Goal: Task Accomplishment & Management: Complete application form

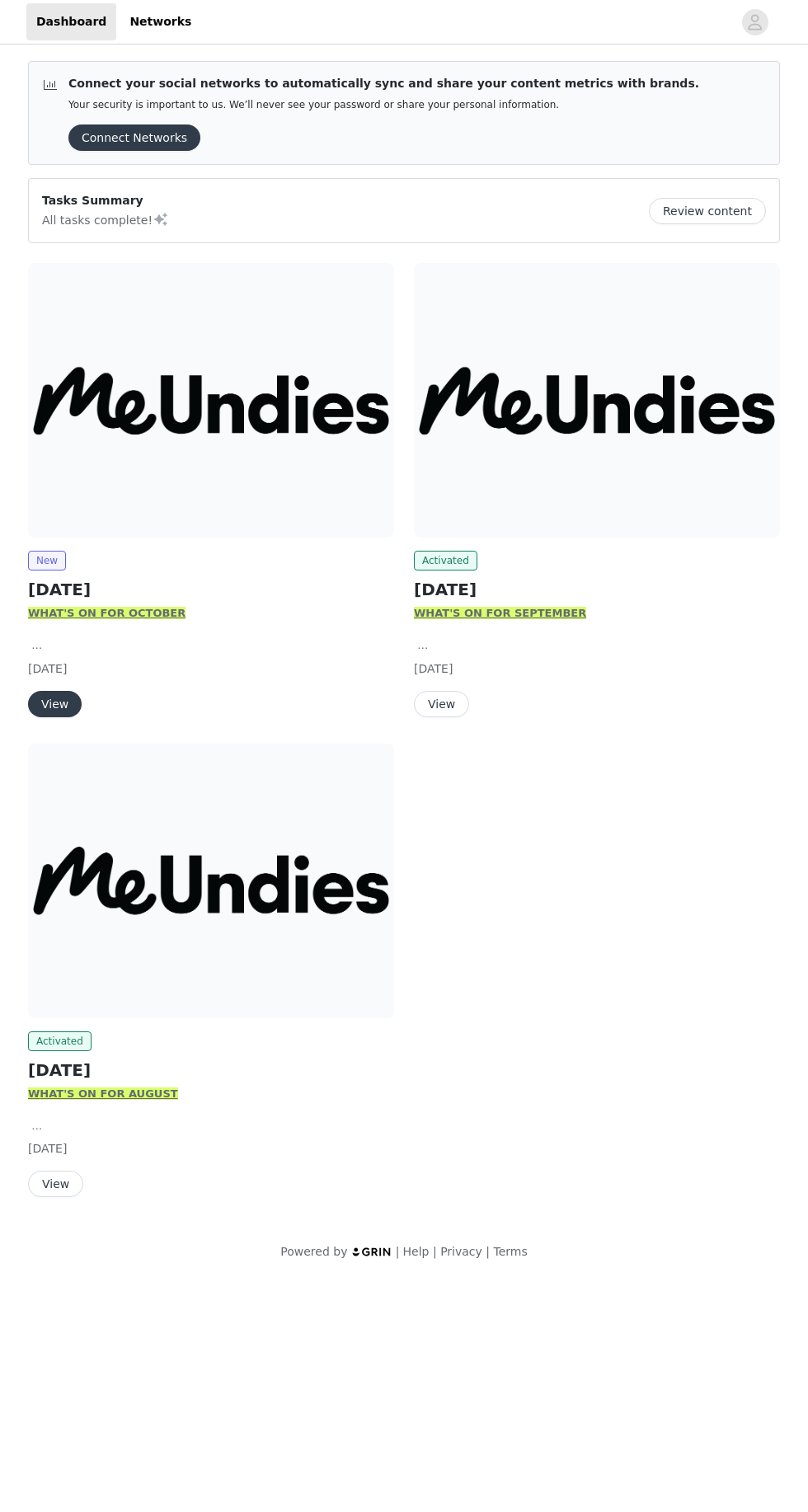
click at [134, 523] on img at bounding box center [210, 400] width 366 height 274
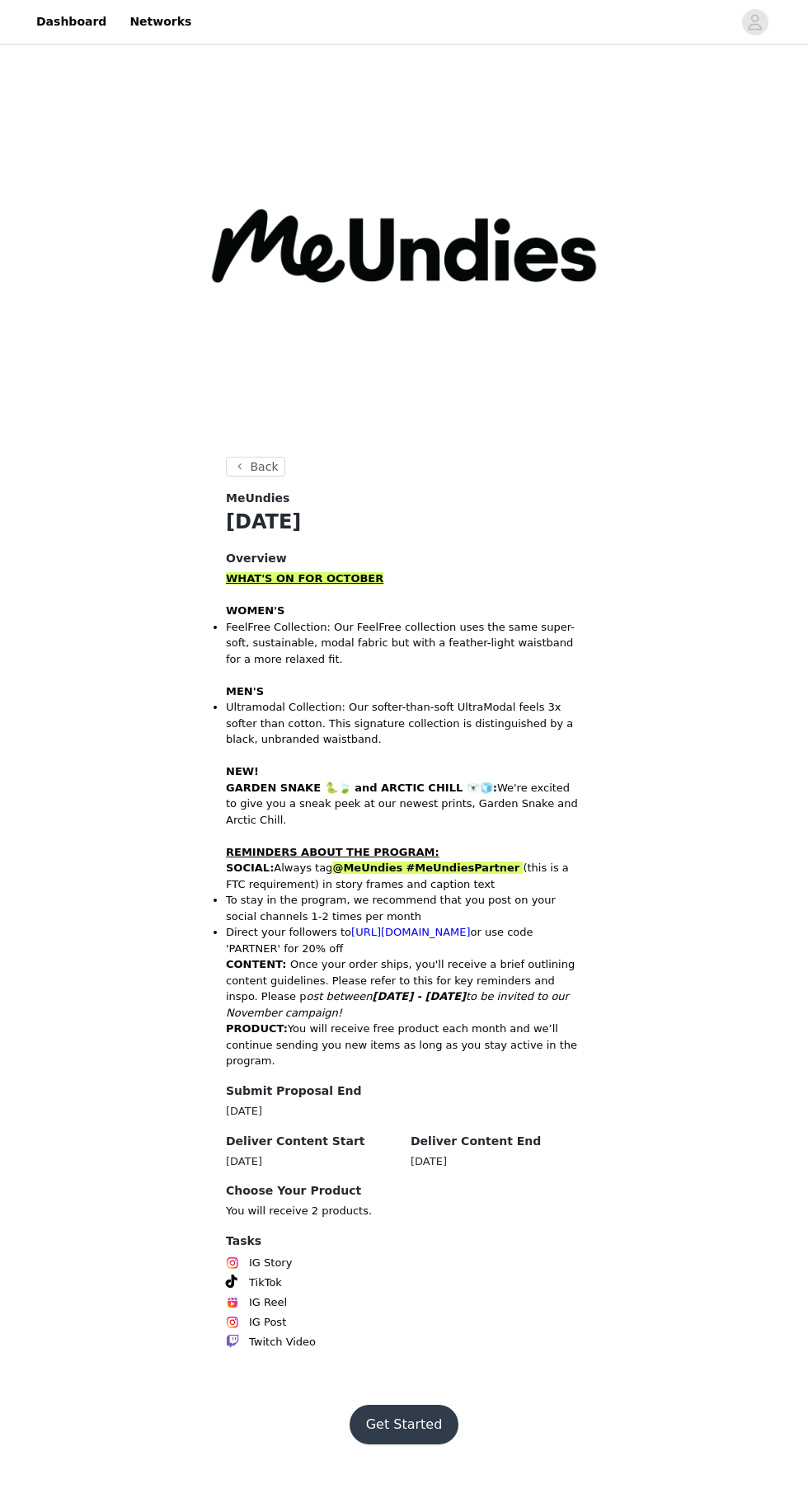
click at [409, 1405] on button "Get Started" at bounding box center [404, 1425] width 109 height 40
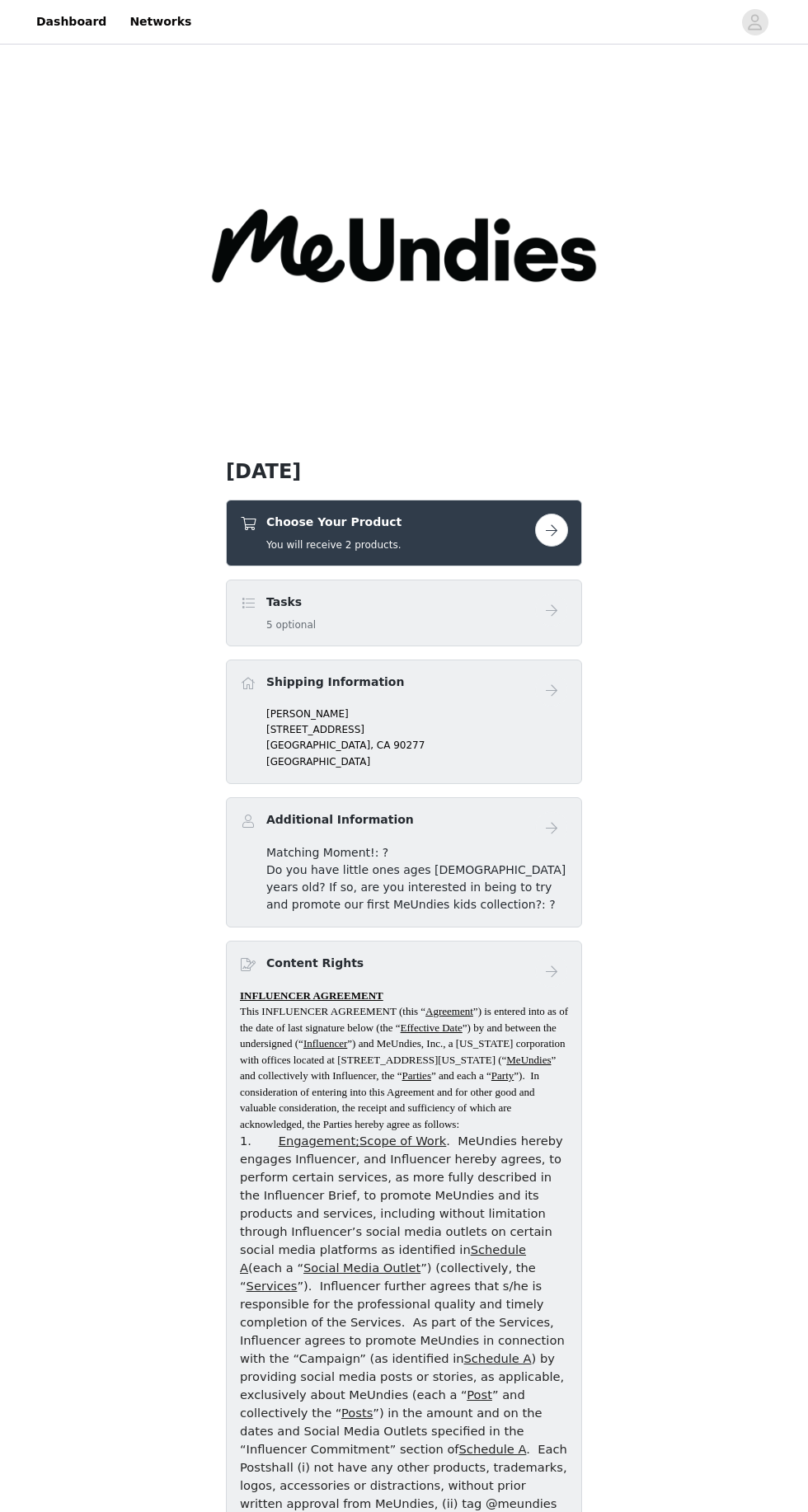
click at [553, 541] on button "button" at bounding box center [552, 530] width 33 height 33
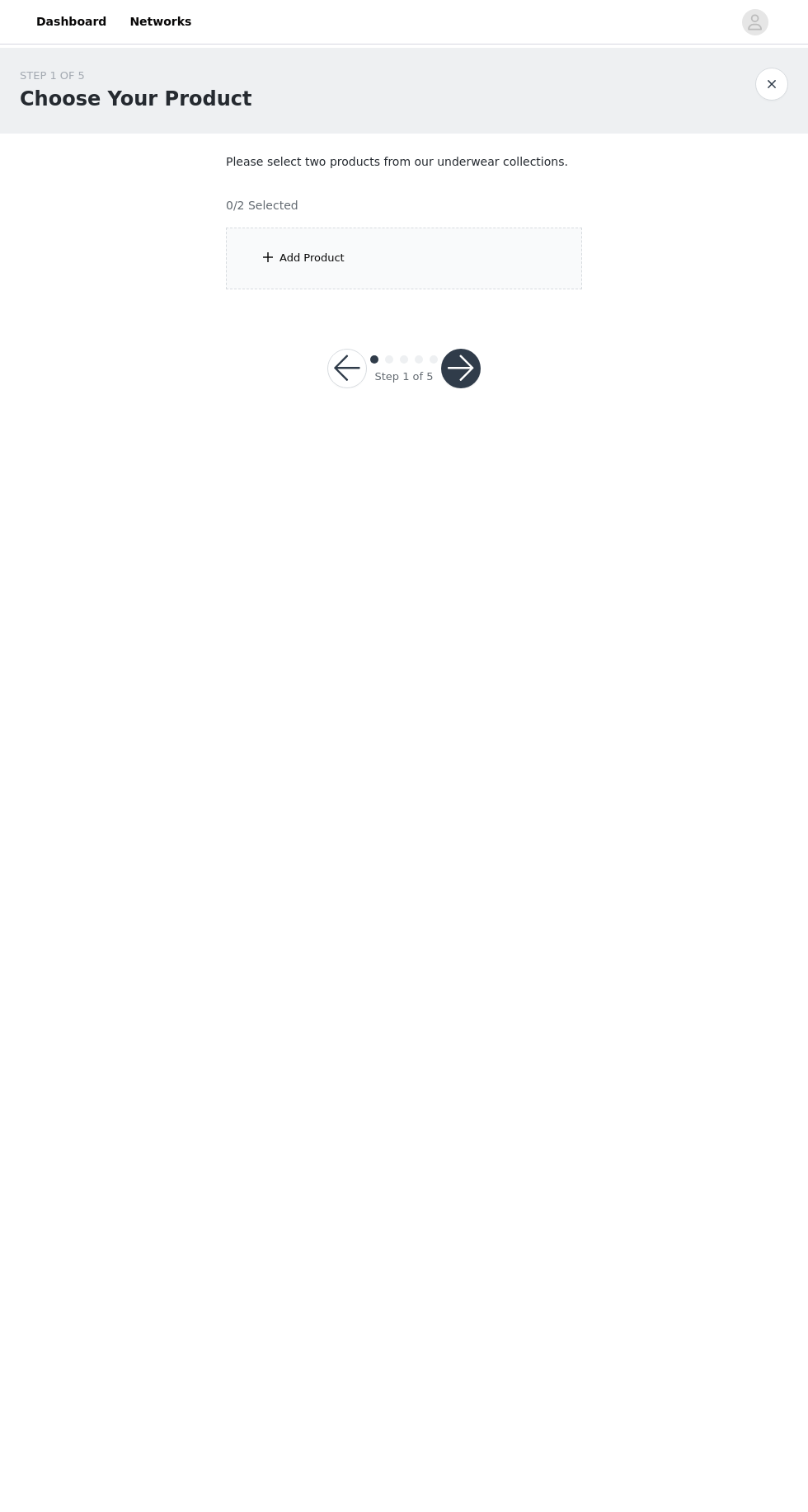
click at [476, 250] on div "Add Product" at bounding box center [404, 258] width 356 height 62
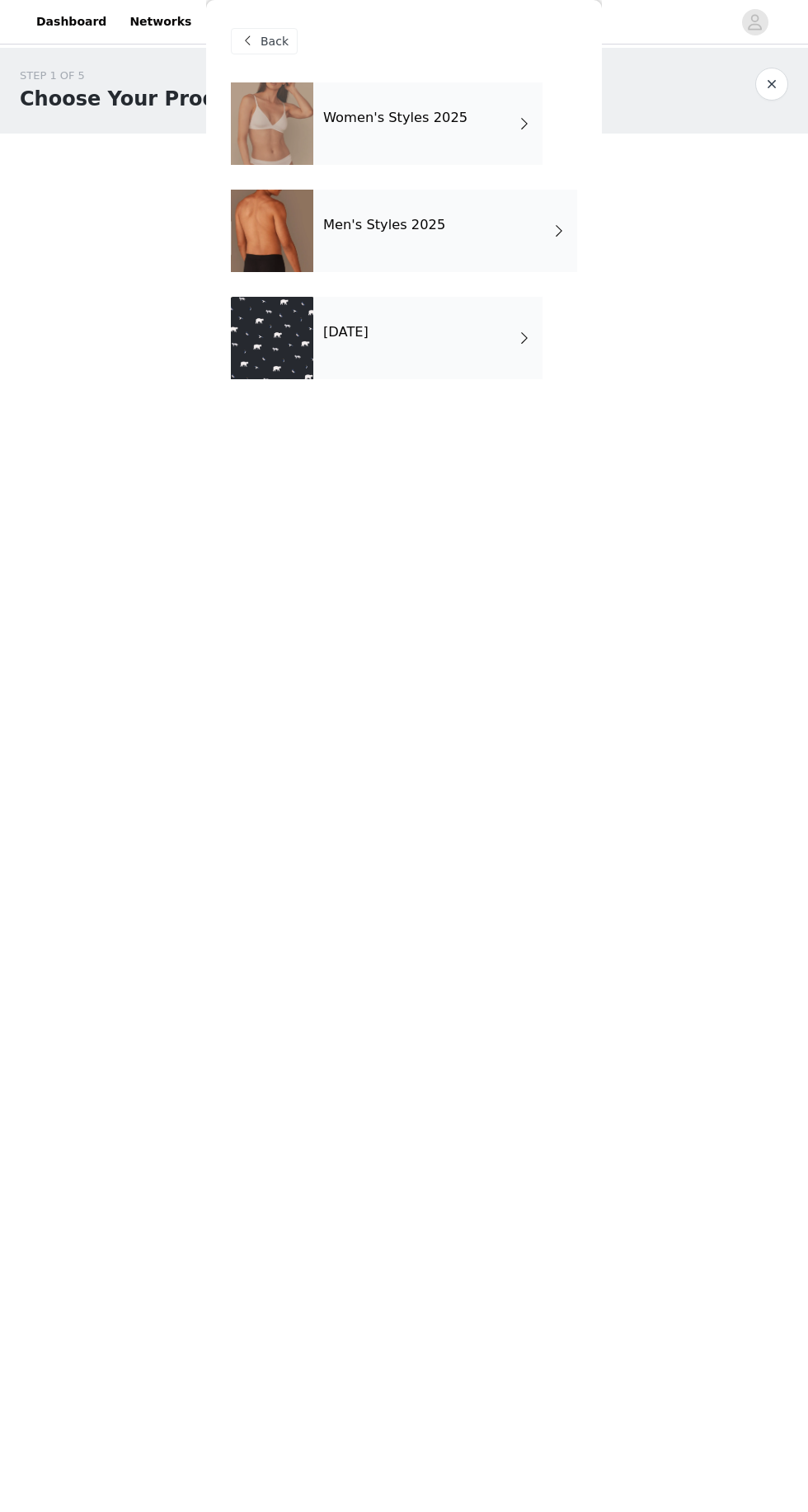
click at [415, 317] on div "[DATE]" at bounding box center [427, 337] width 229 height 82
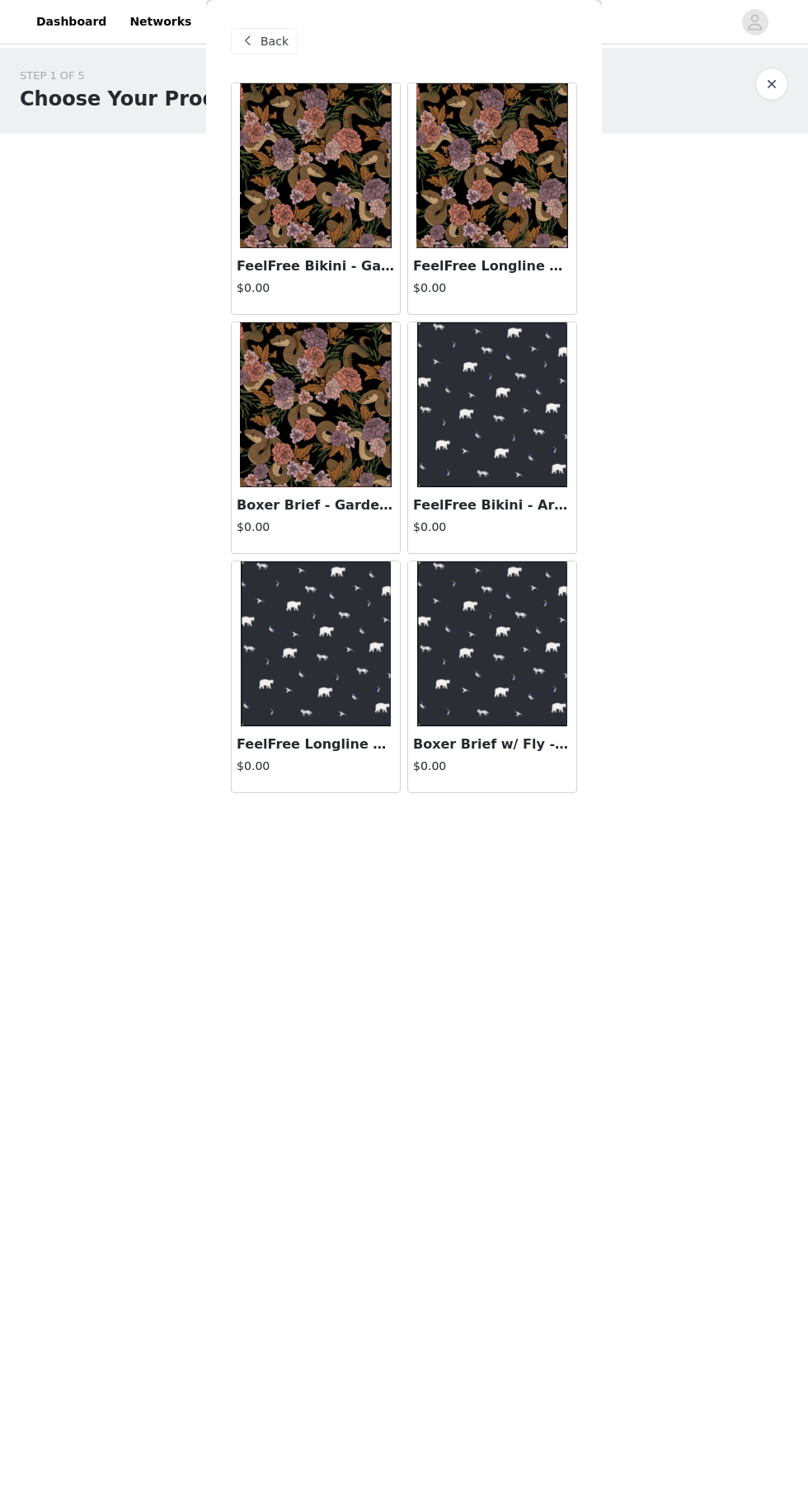
click at [499, 209] on img at bounding box center [492, 166] width 152 height 165
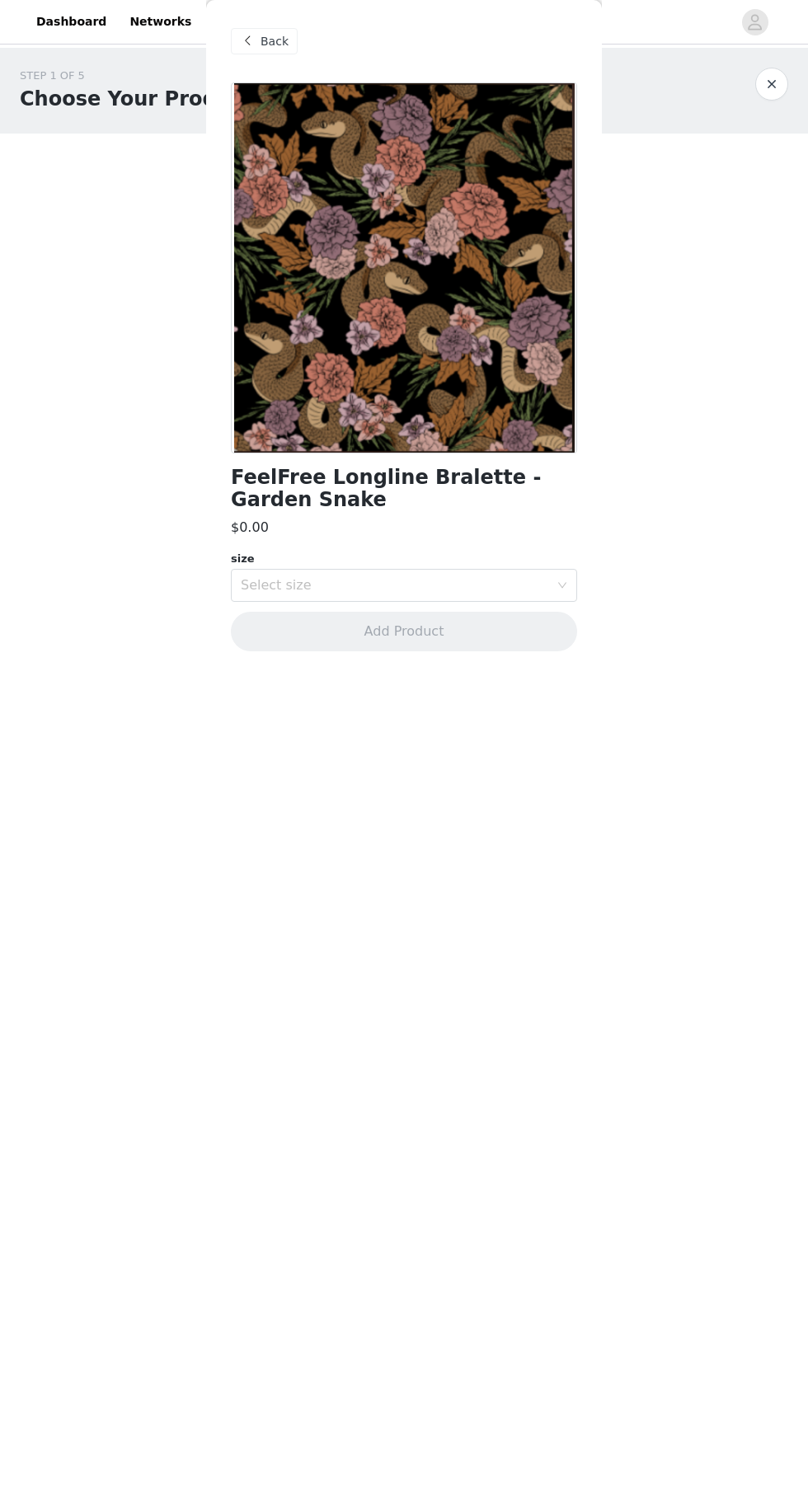
click at [561, 588] on icon "icon: down" at bounding box center [562, 586] width 10 height 10
click at [701, 537] on body "Dashboard Networks STEP 1 OF 5 Choose Your Product Please select two products f…" at bounding box center [404, 756] width 808 height 1512
click at [273, 42] on span "Back" at bounding box center [274, 42] width 28 height 18
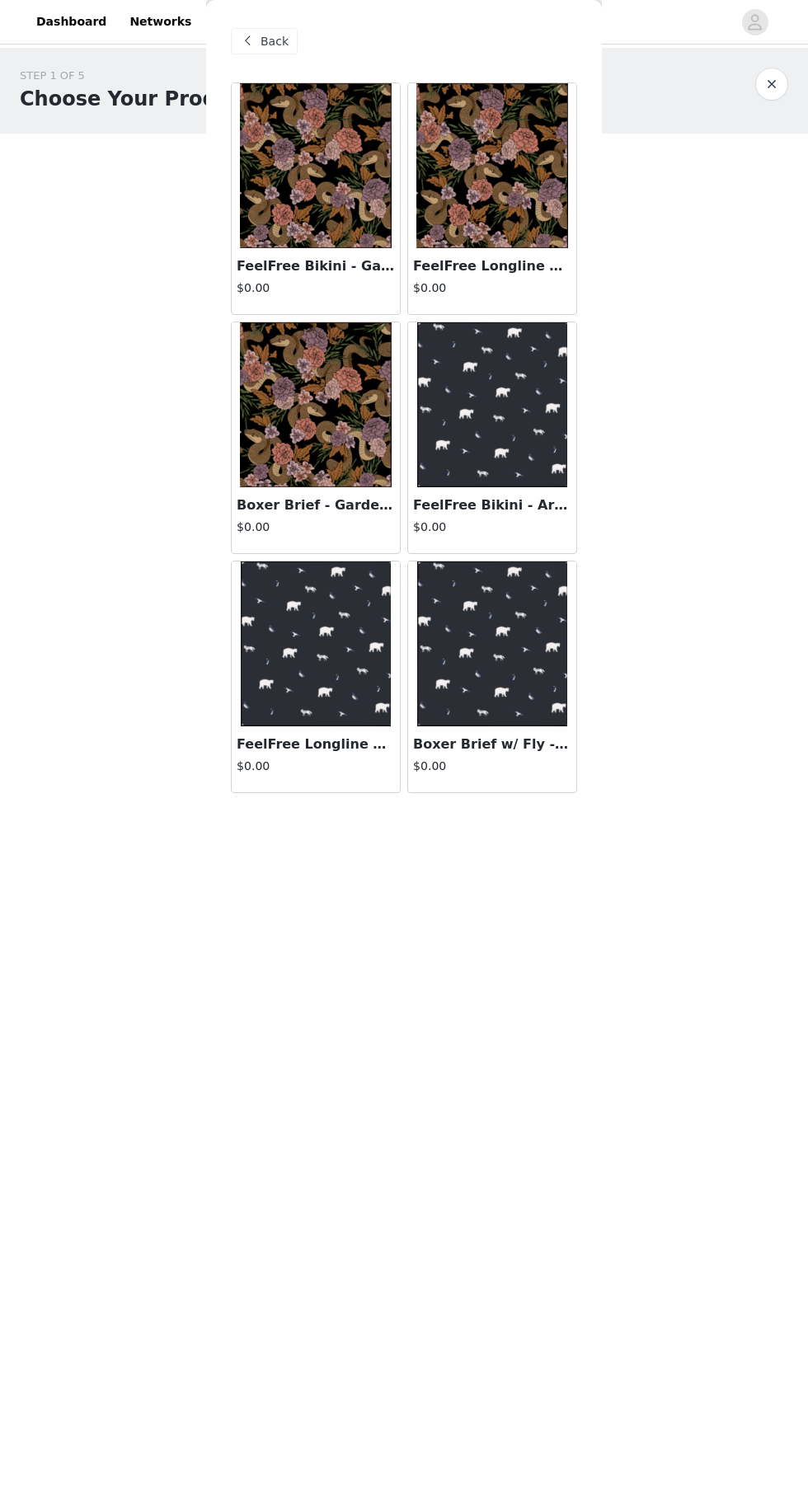
click at [311, 685] on img at bounding box center [316, 644] width 151 height 165
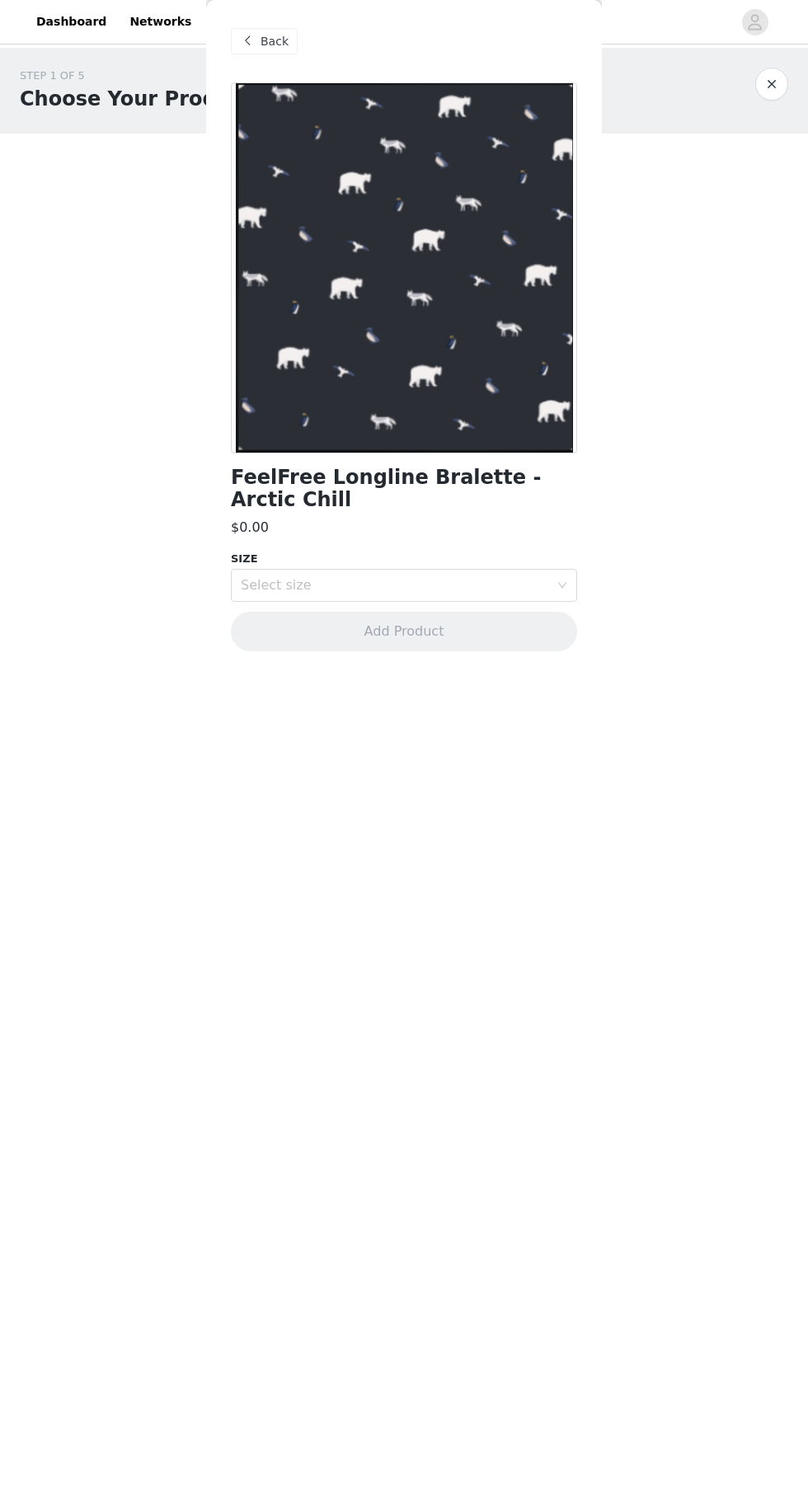
click at [562, 581] on icon "icon: down" at bounding box center [562, 586] width 10 height 10
click at [499, 647] on li "M" at bounding box center [404, 652] width 347 height 26
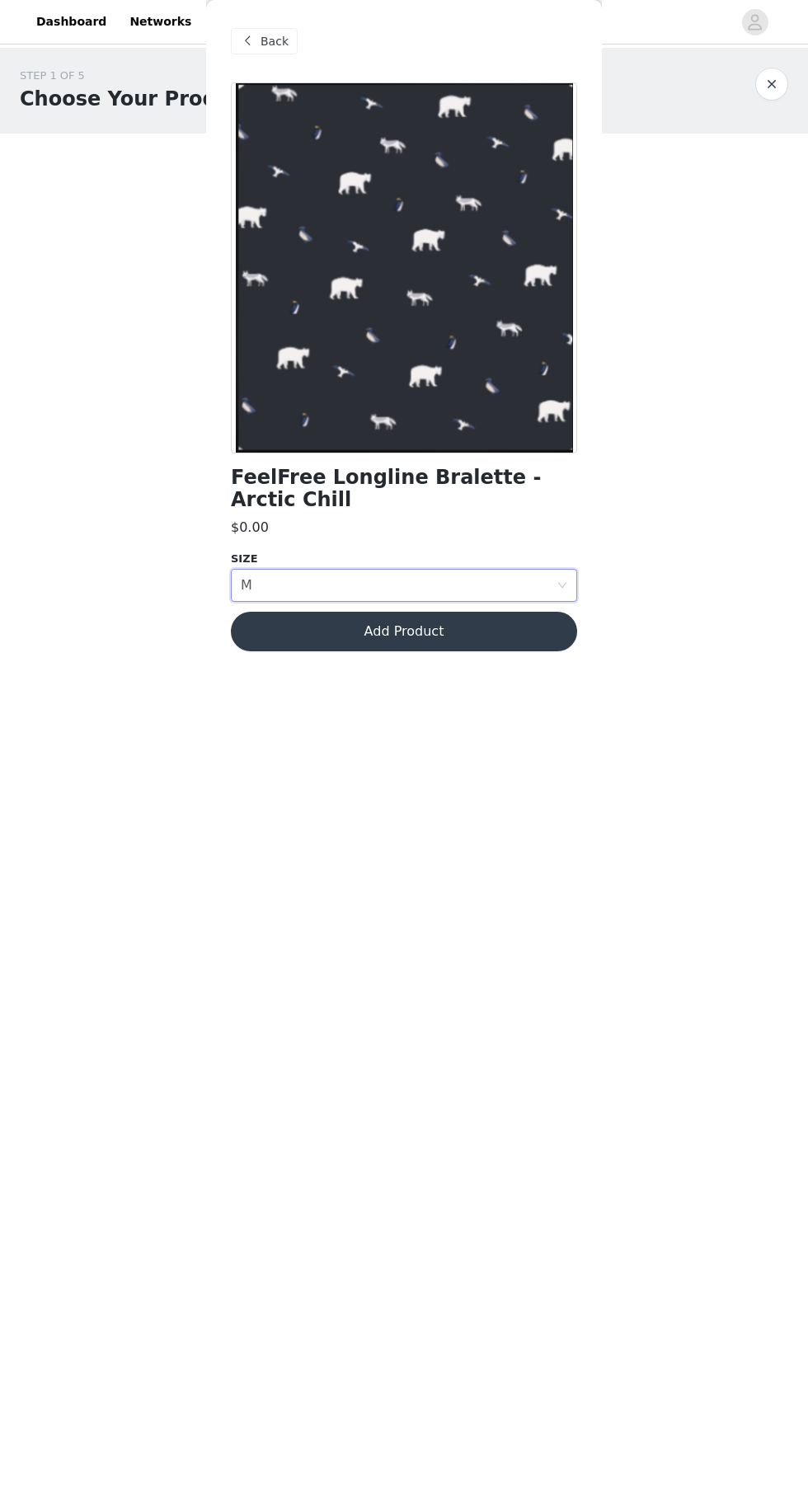
click at [511, 611] on button "Add Product" at bounding box center [404, 631] width 347 height 40
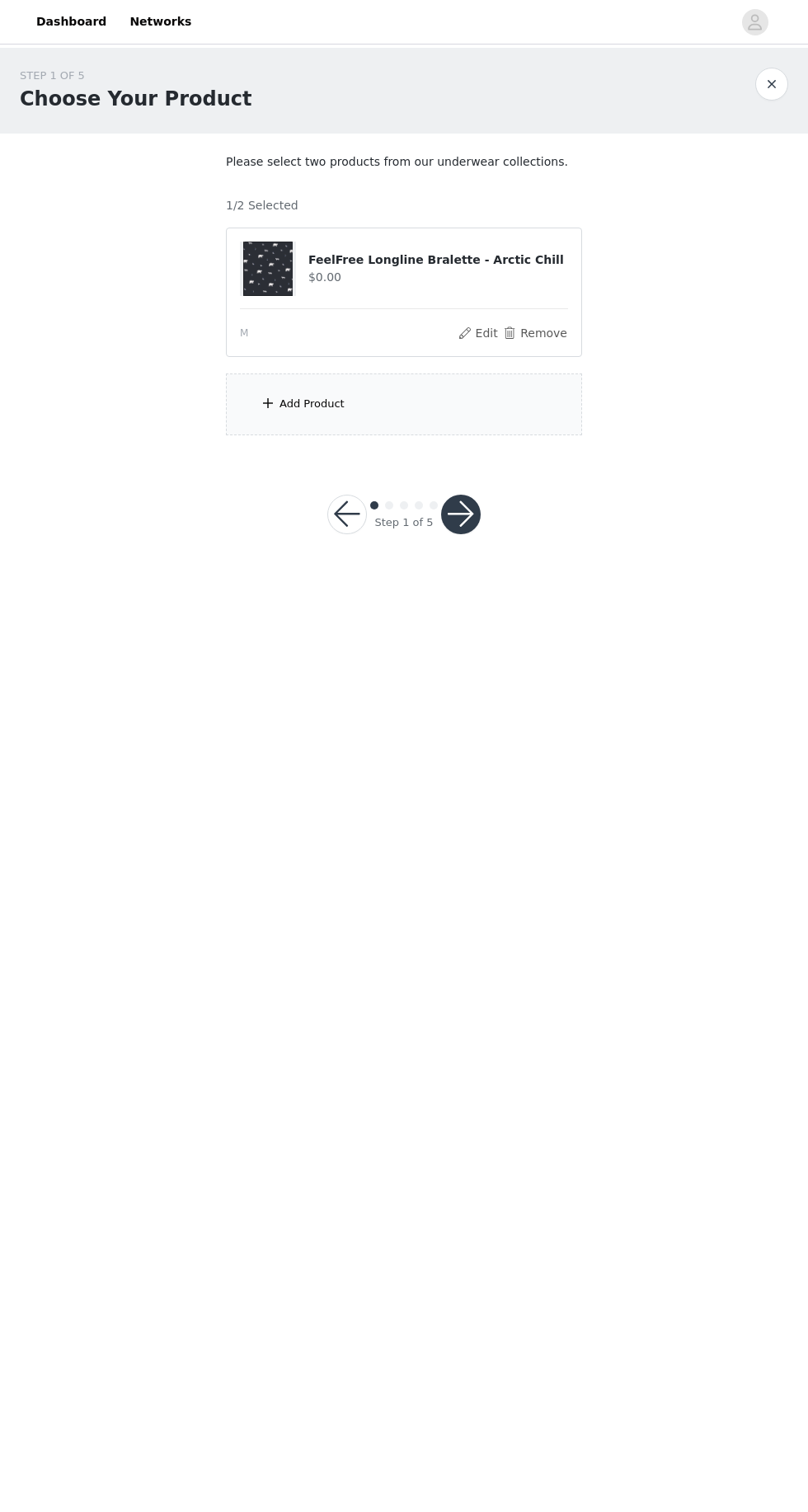
click at [341, 506] on button "button" at bounding box center [347, 514] width 40 height 40
click at [476, 386] on div "Add Product" at bounding box center [404, 404] width 356 height 62
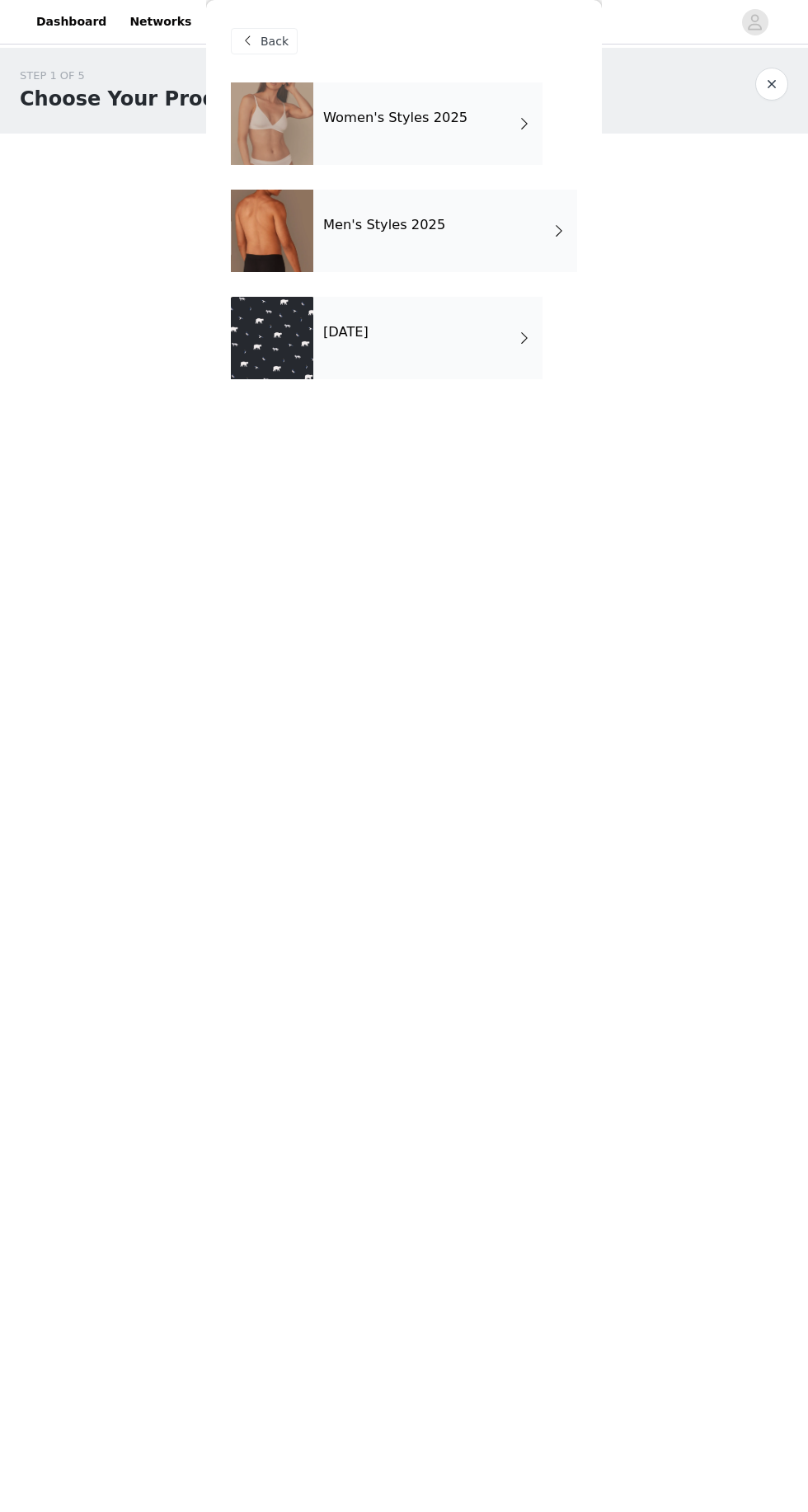
click at [445, 105] on div "Women's Styles 2025" at bounding box center [427, 123] width 229 height 82
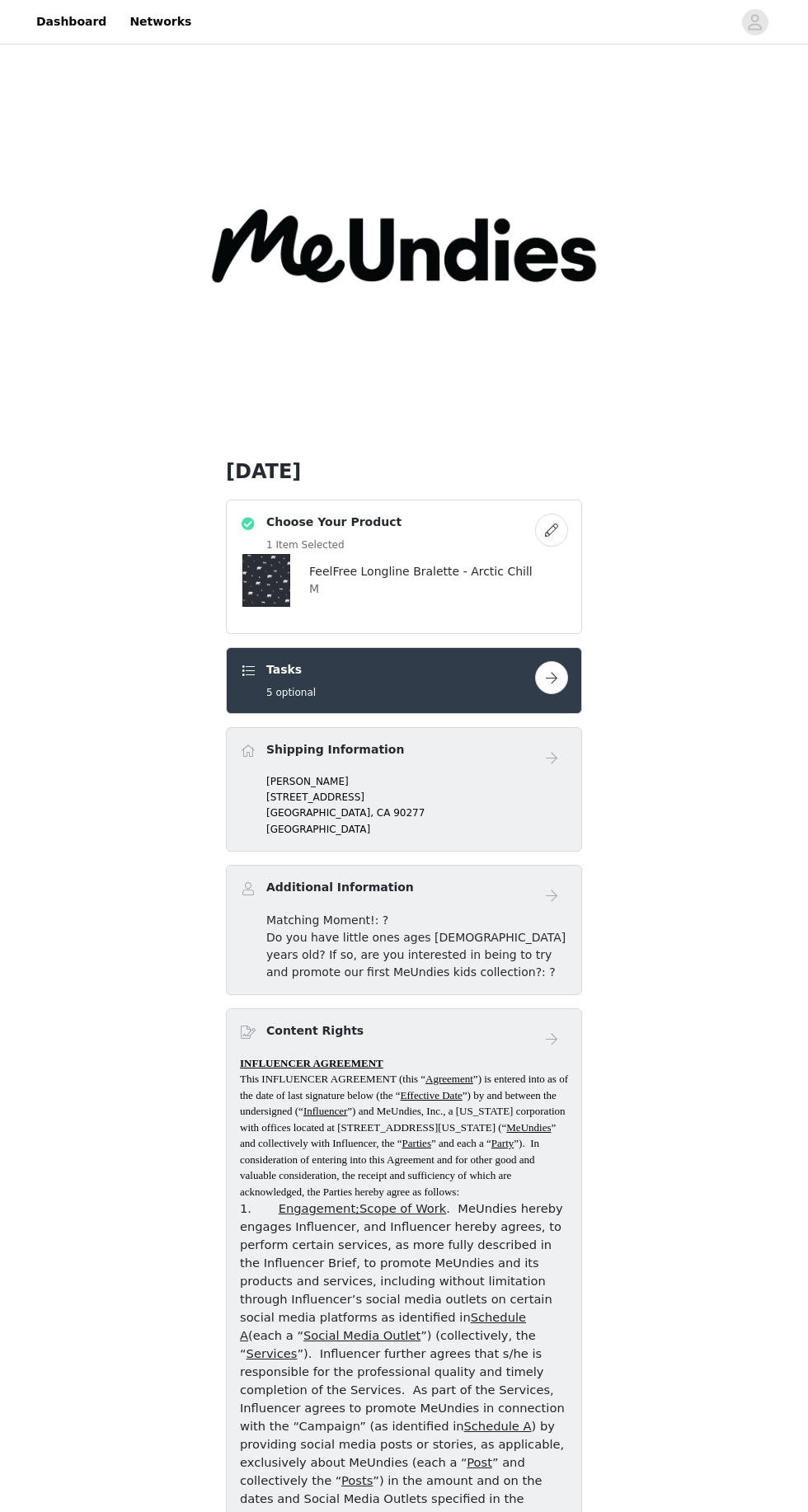
click at [555, 544] on button "button" at bounding box center [552, 530] width 33 height 33
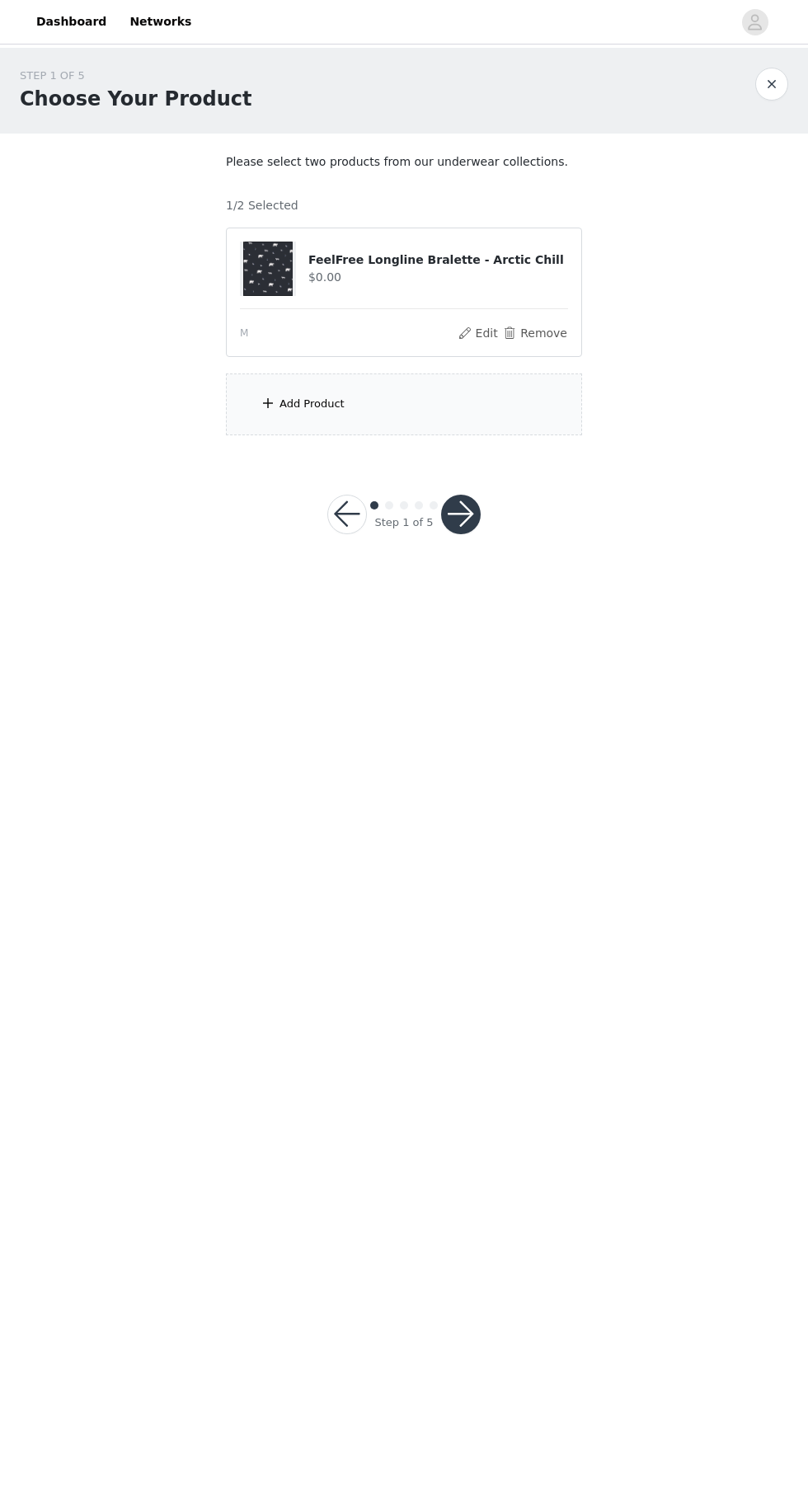
click at [421, 394] on div "Add Product" at bounding box center [404, 404] width 356 height 62
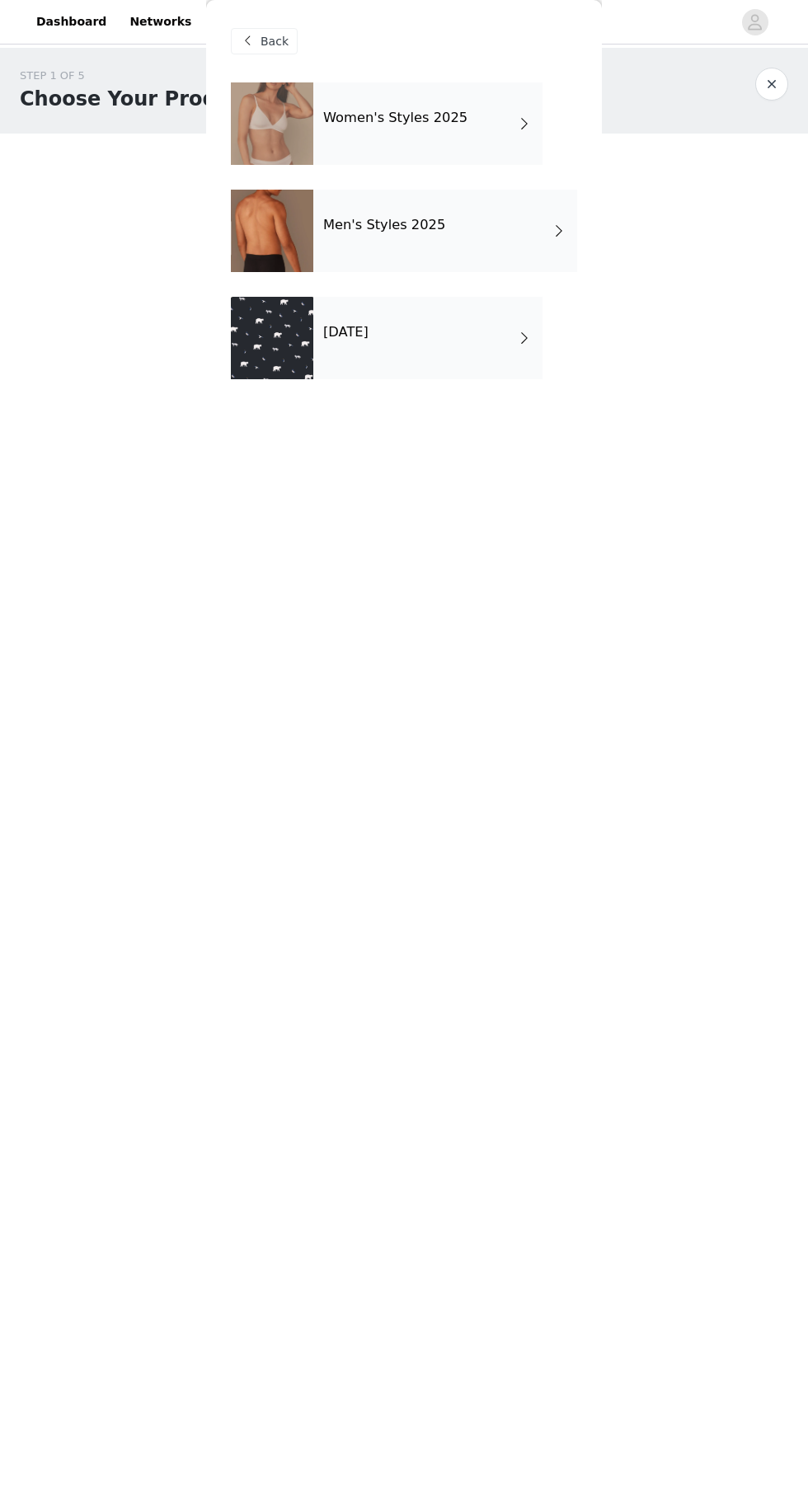
click at [477, 107] on div "Women's Styles 2025" at bounding box center [427, 123] width 229 height 82
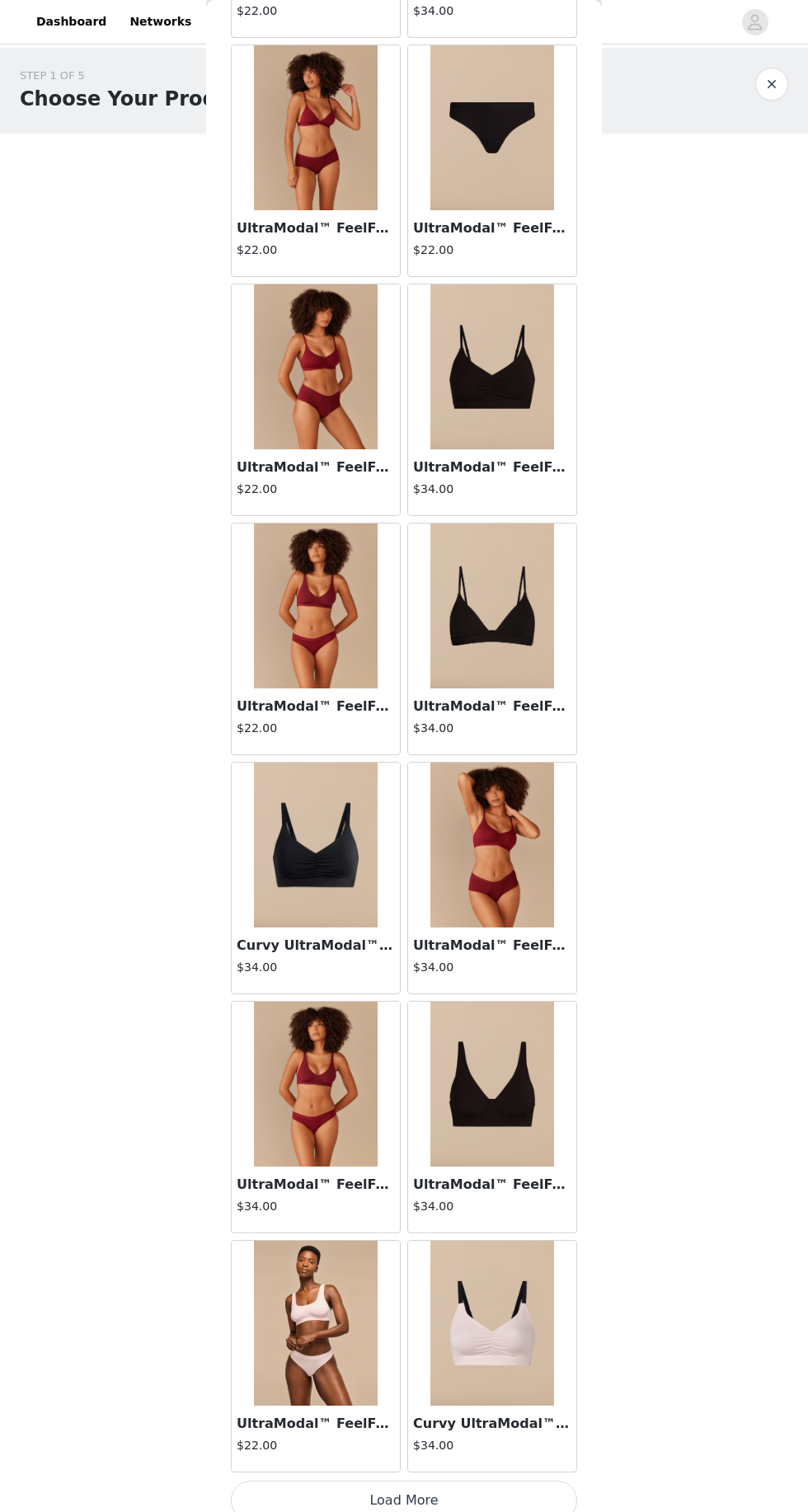
scroll to position [1008, 0]
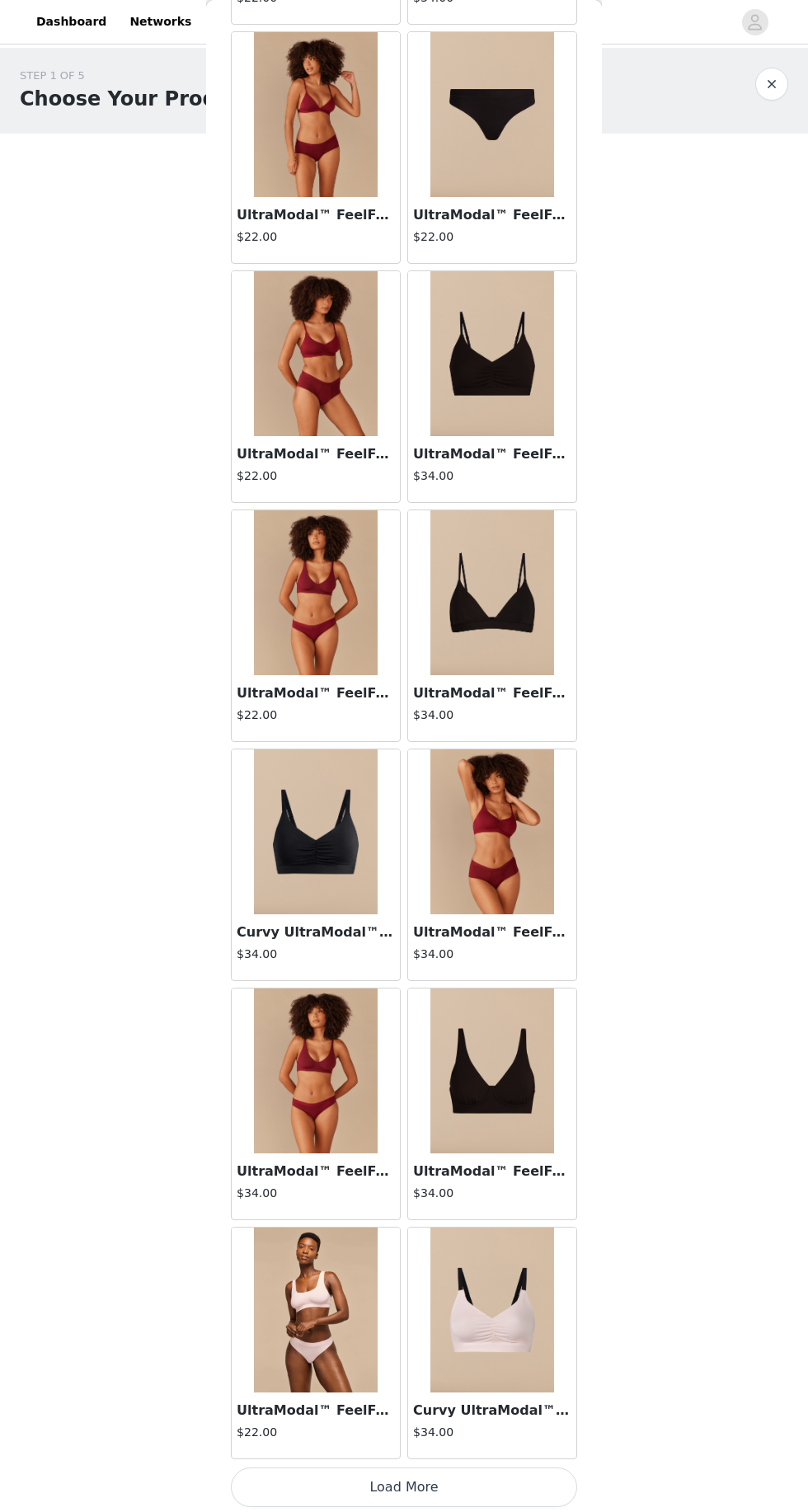
click at [412, 1471] on button "Load More" at bounding box center [404, 1487] width 347 height 40
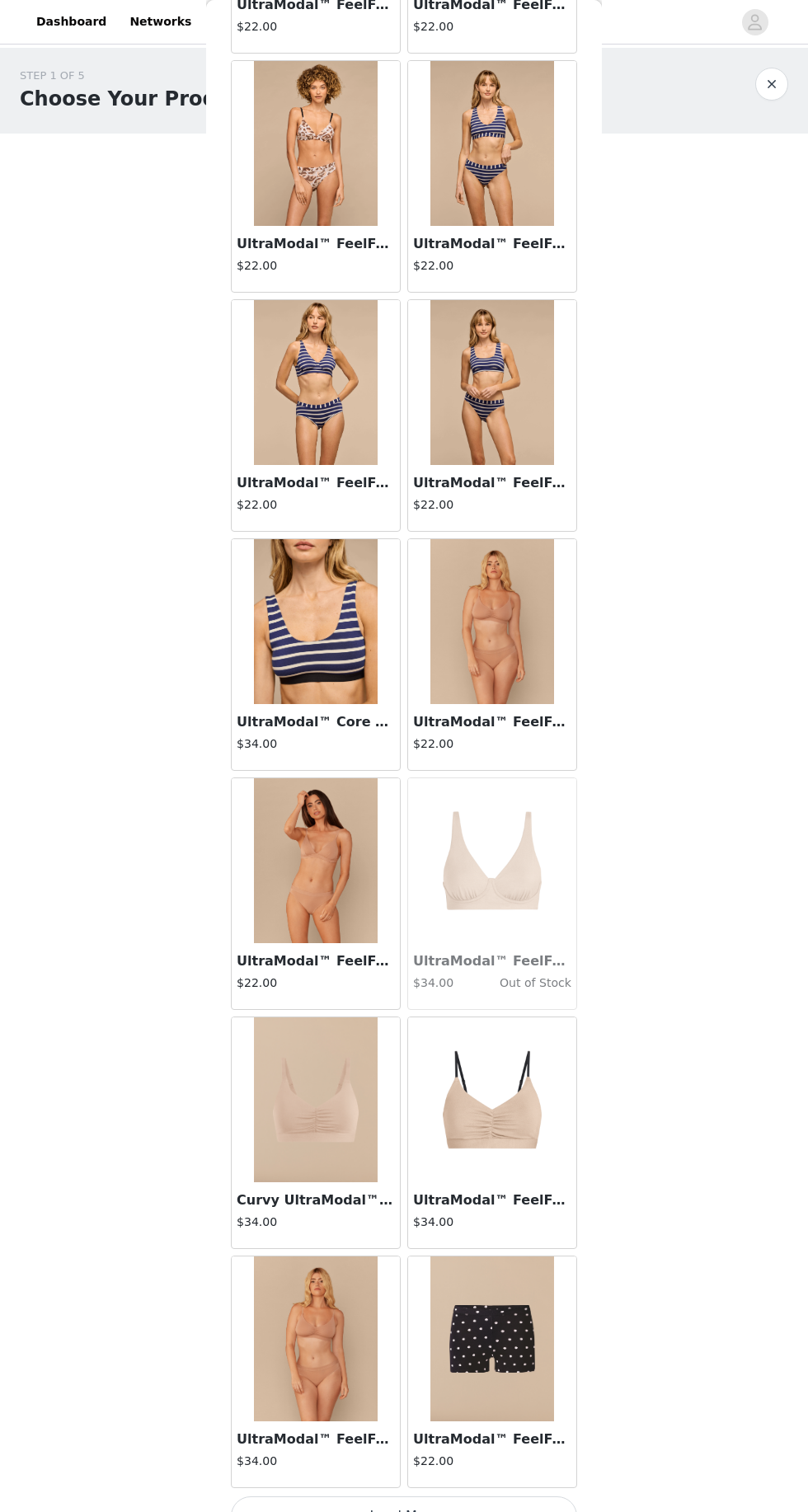
scroll to position [3397, 0]
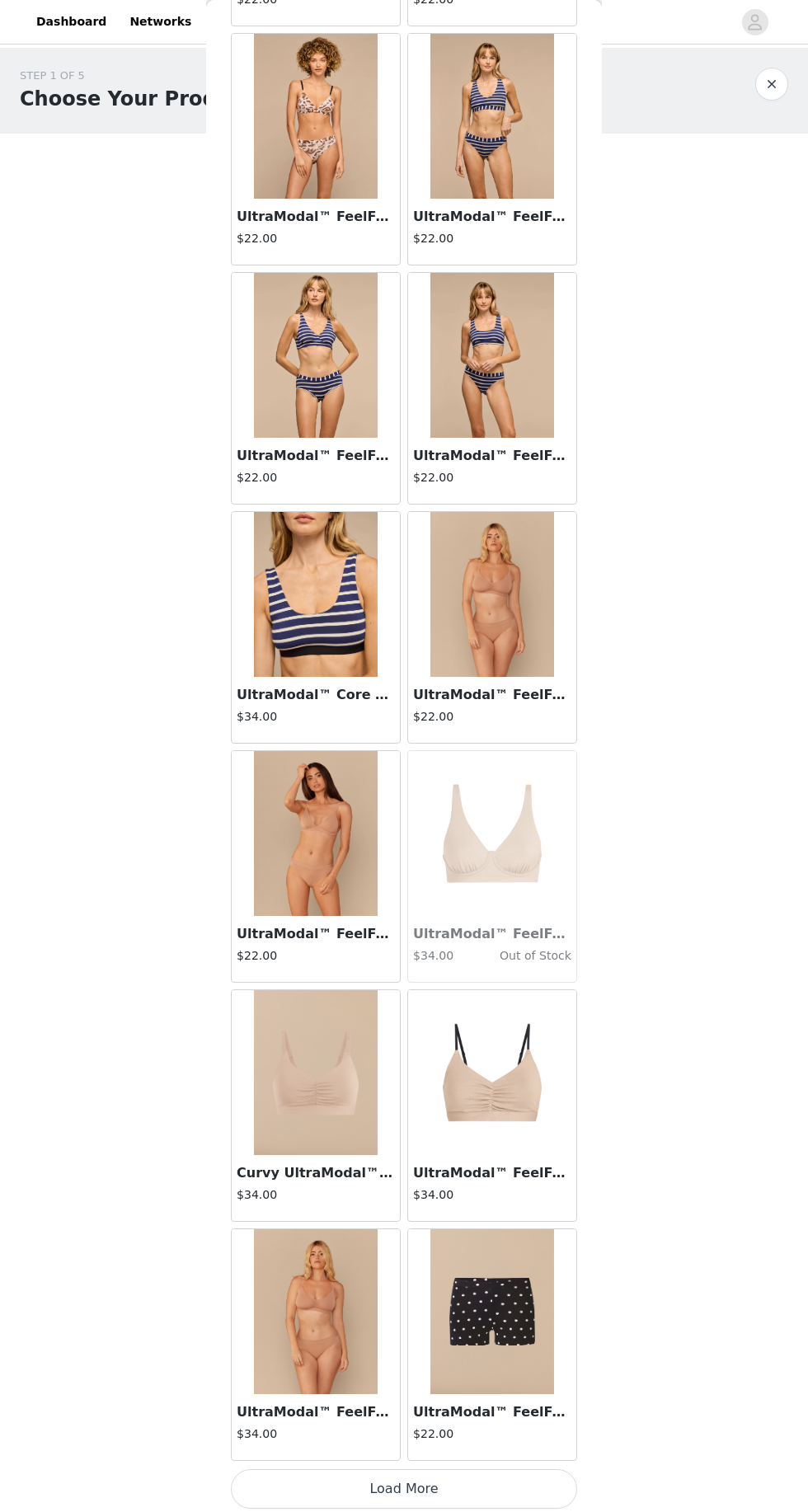
click at [389, 1488] on button "Load More" at bounding box center [404, 1489] width 347 height 40
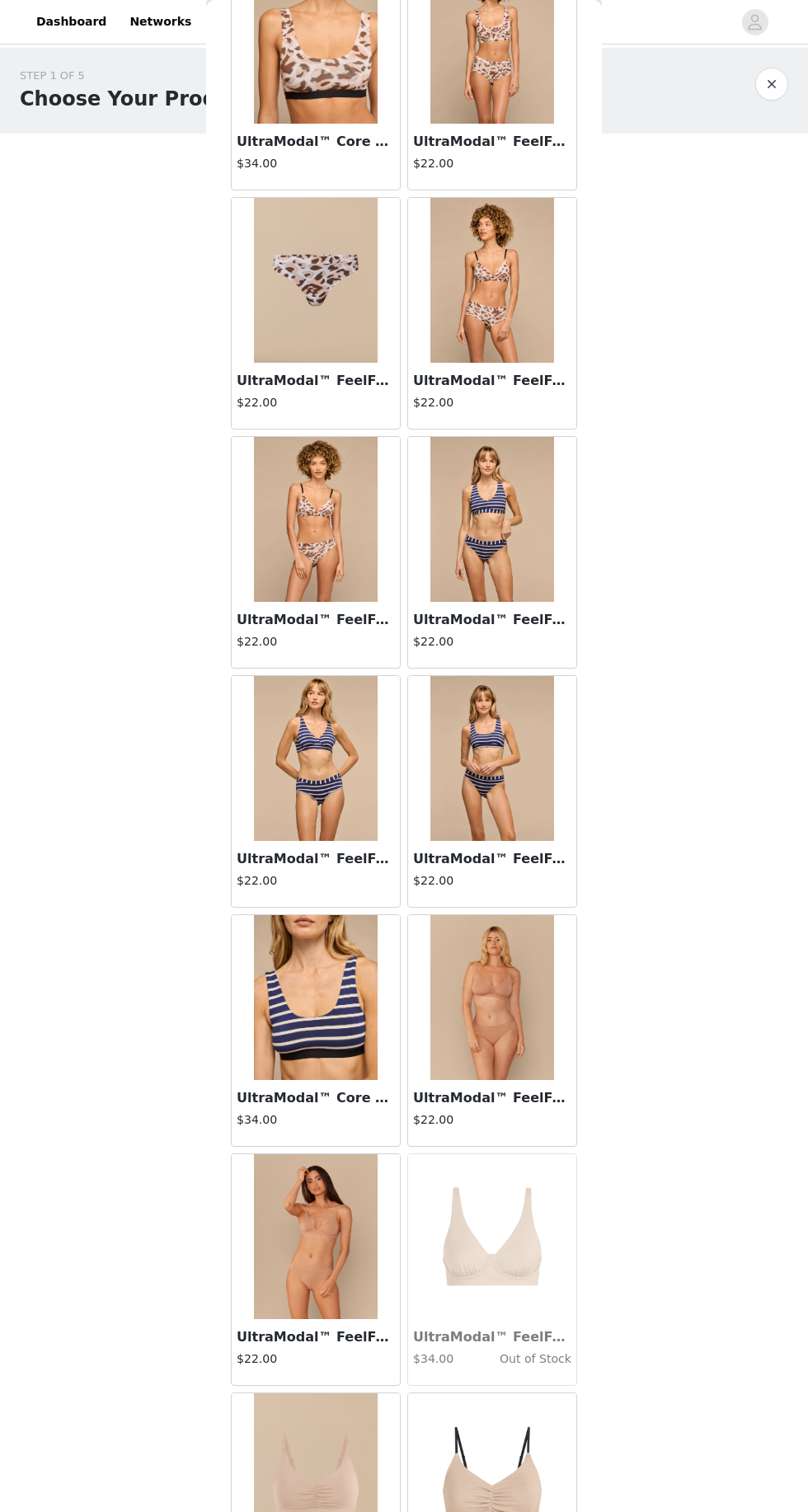
scroll to position [2996, 0]
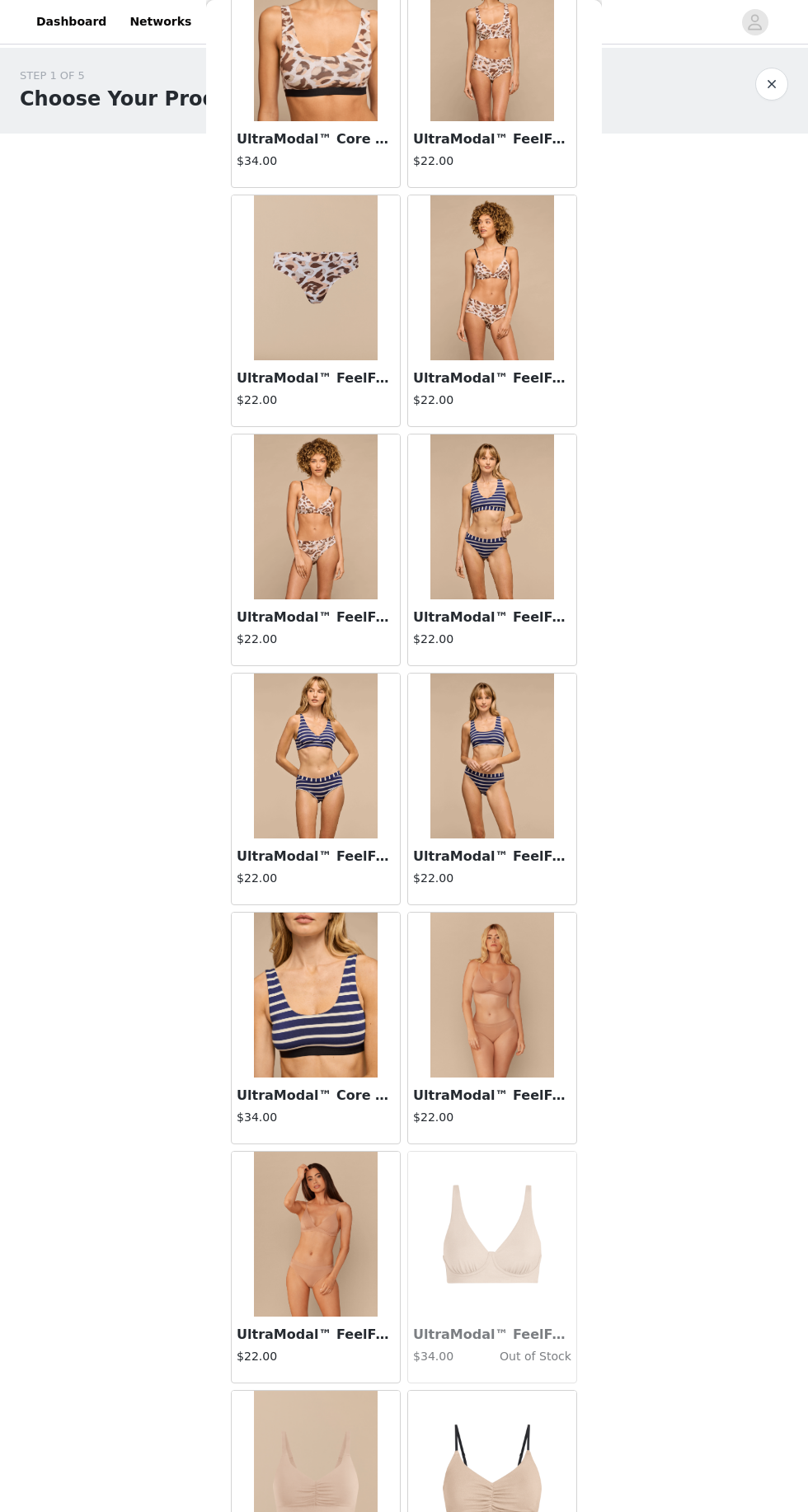
click at [307, 1023] on img at bounding box center [316, 995] width 124 height 165
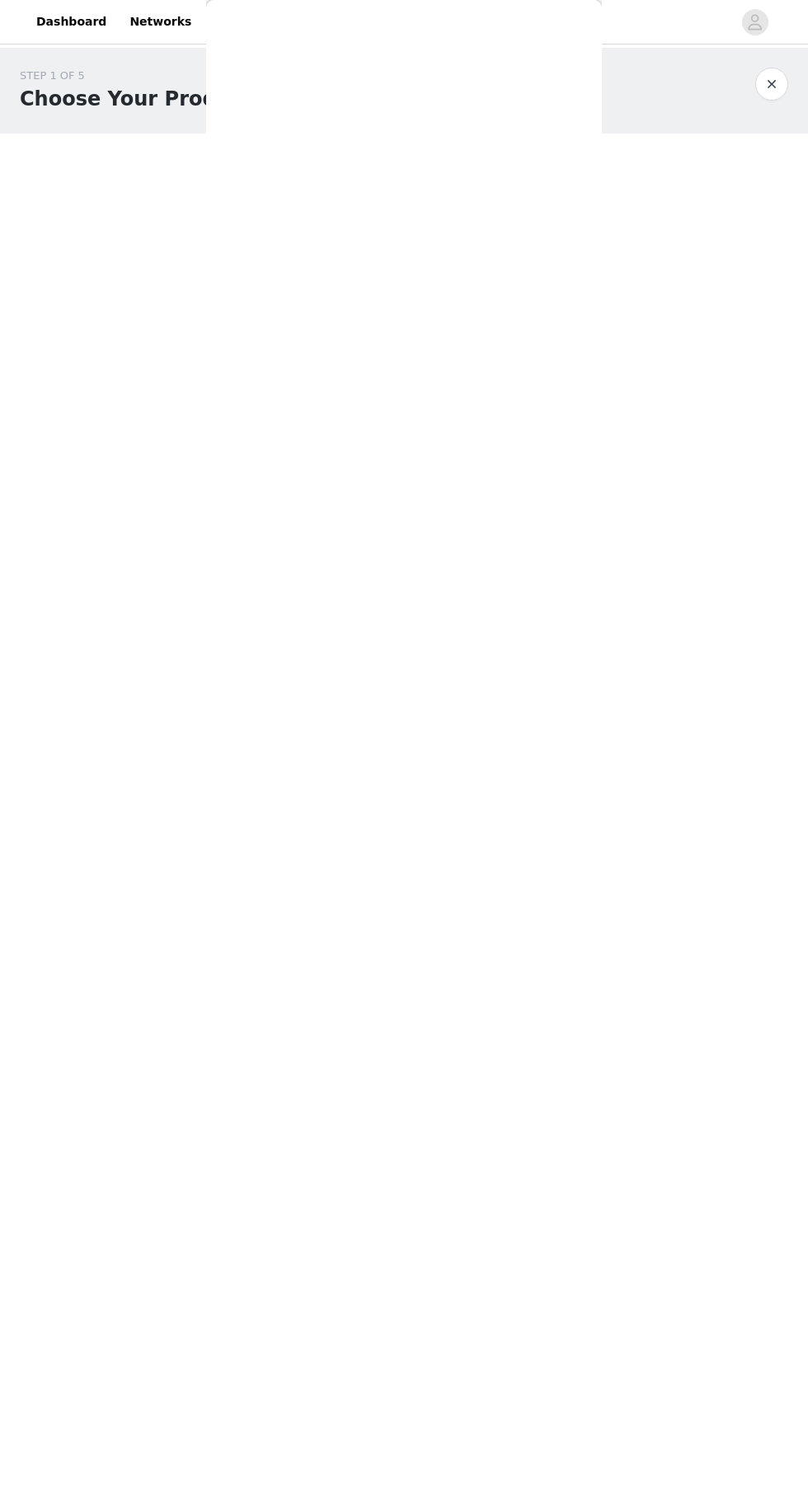
scroll to position [0, 0]
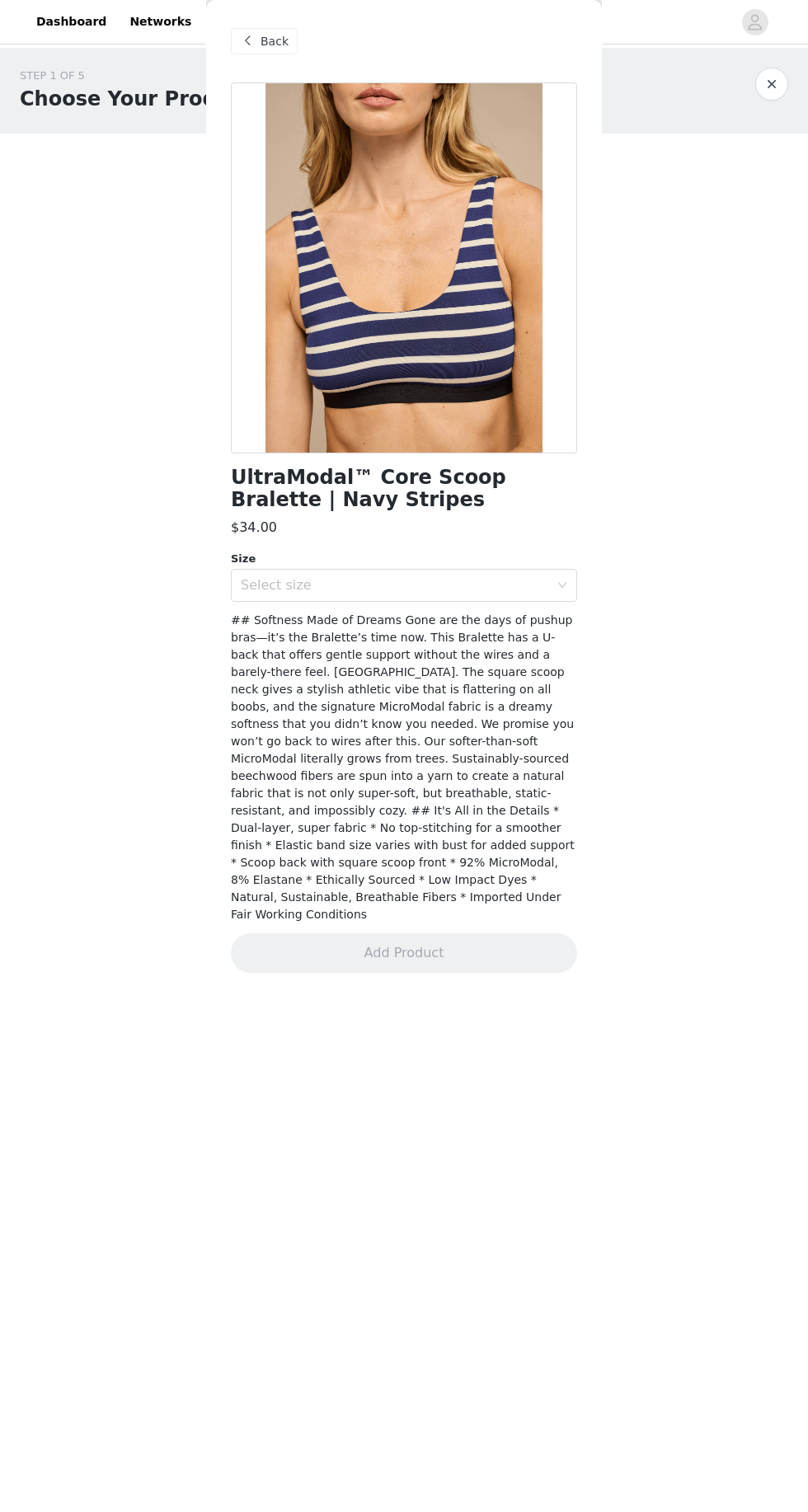
click at [521, 585] on div "Select size" at bounding box center [395, 586] width 309 height 17
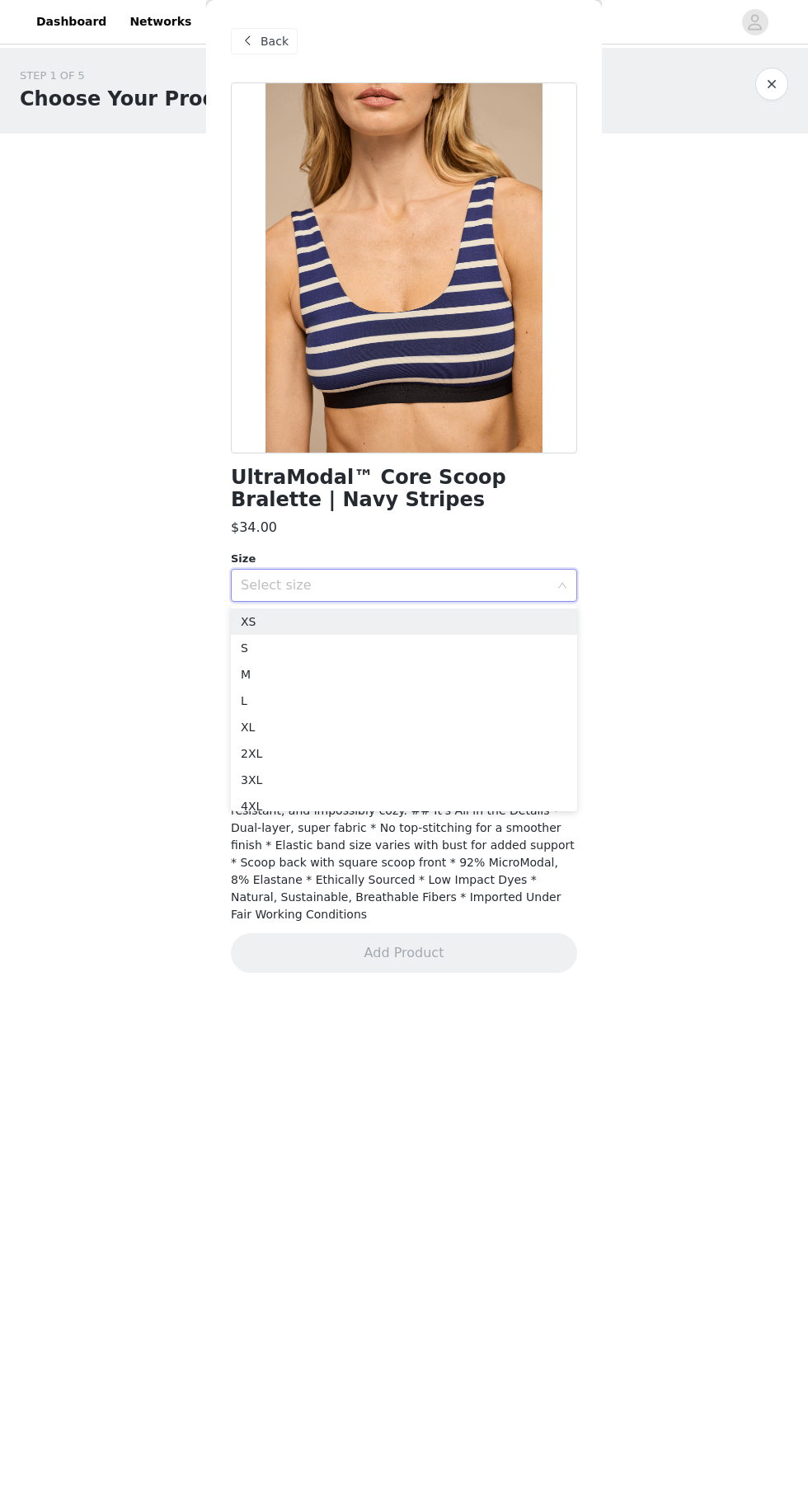
click at [529, 661] on li "S" at bounding box center [404, 648] width 347 height 26
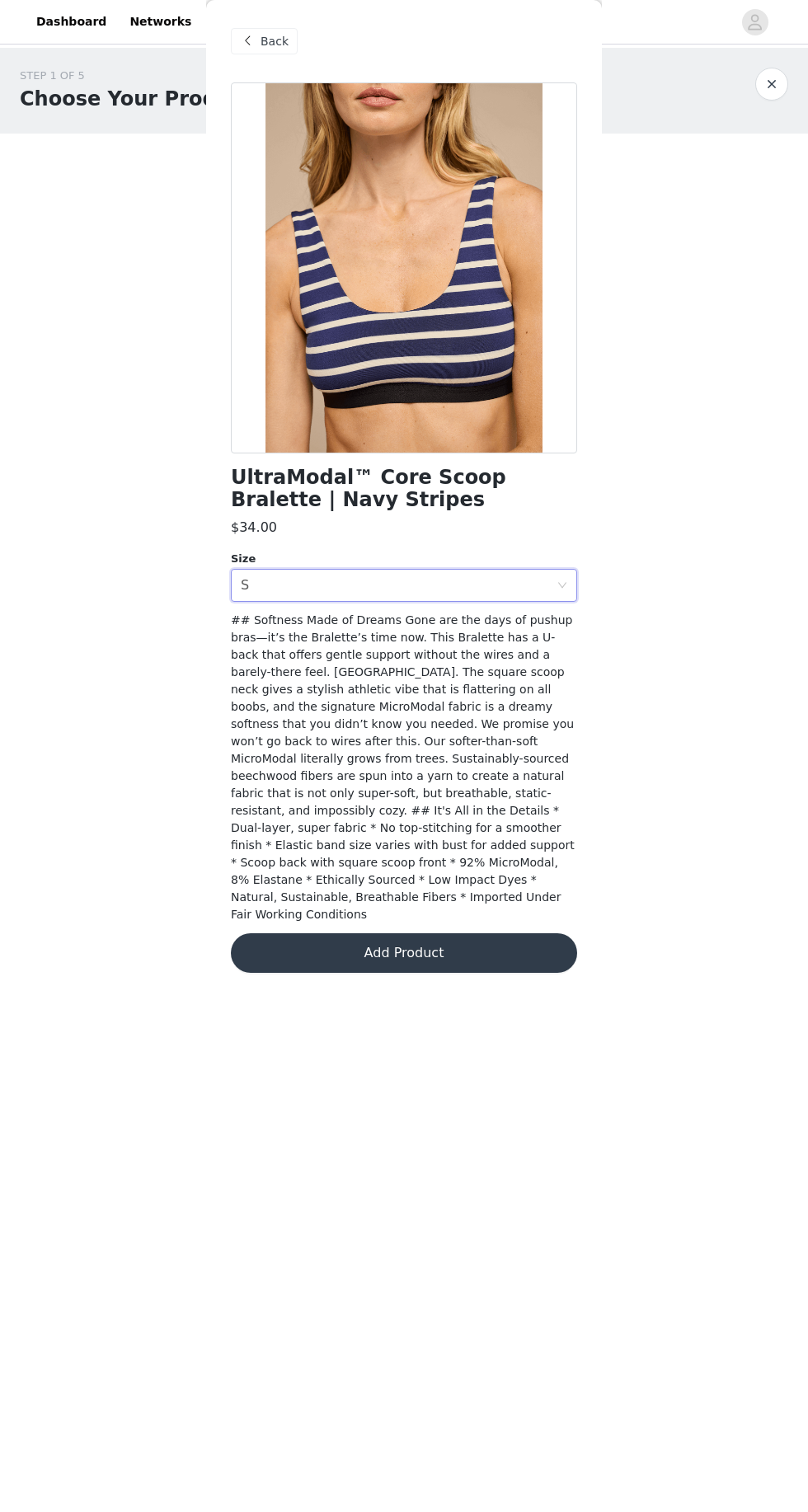
click at [562, 585] on icon "icon: close-circle" at bounding box center [562, 586] width 10 height 10
click at [529, 584] on div "Select size" at bounding box center [395, 586] width 309 height 17
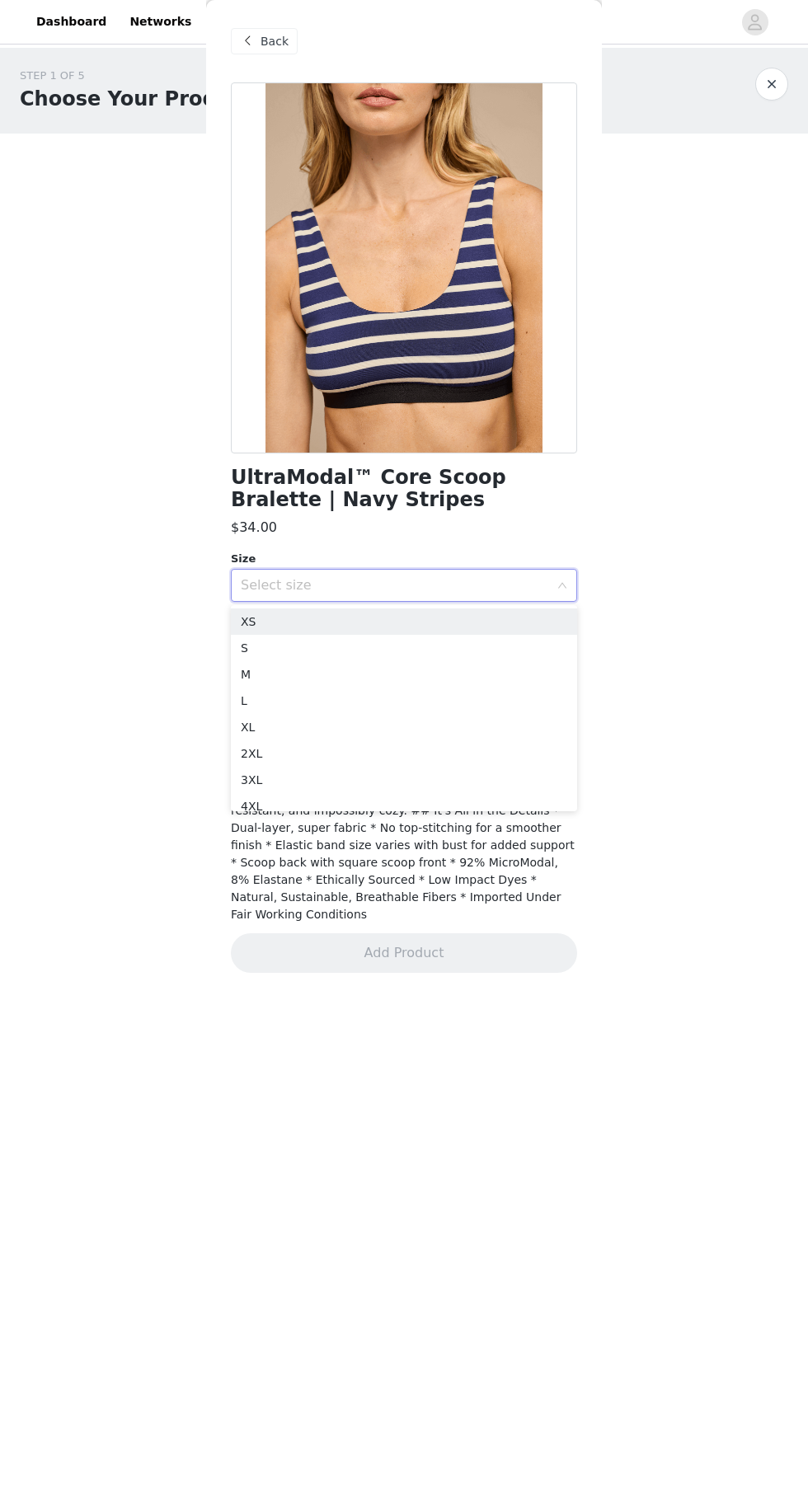
click at [507, 637] on li "S" at bounding box center [404, 648] width 347 height 26
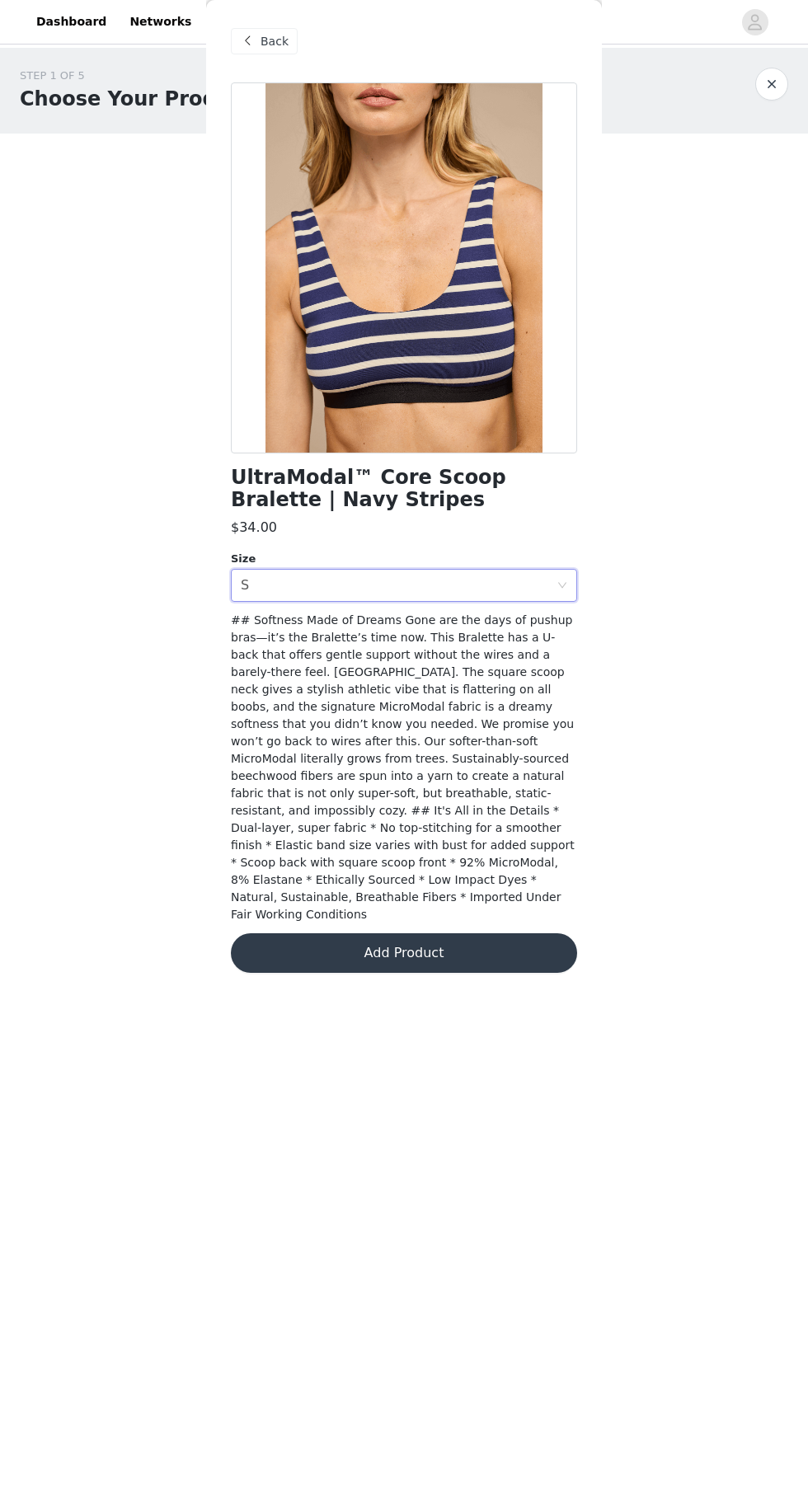
click at [494, 934] on button "Add Product" at bounding box center [404, 953] width 347 height 40
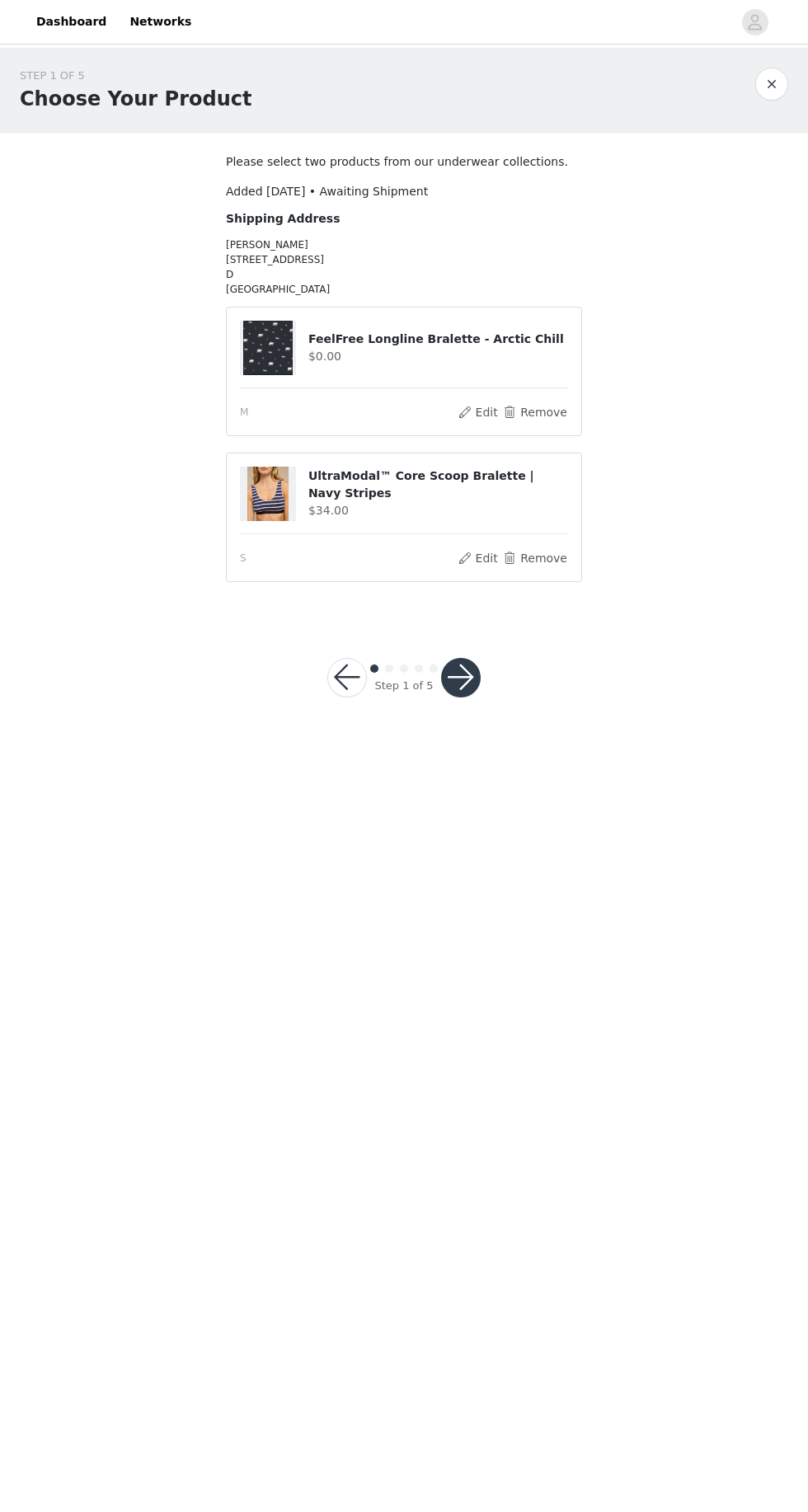
click at [466, 676] on button "button" at bounding box center [461, 677] width 40 height 40
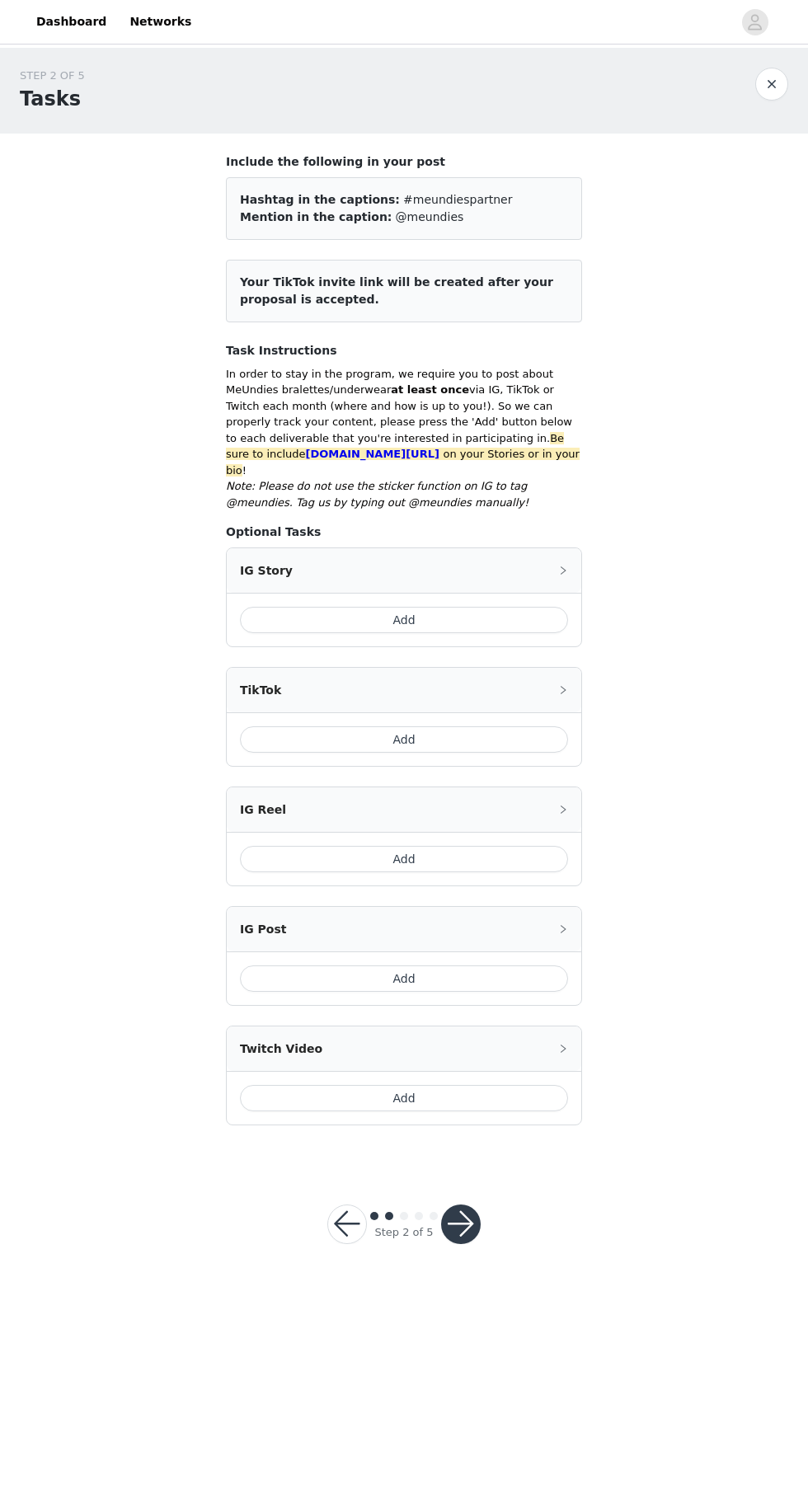
click at [527, 607] on button "Add" at bounding box center [404, 620] width 328 height 26
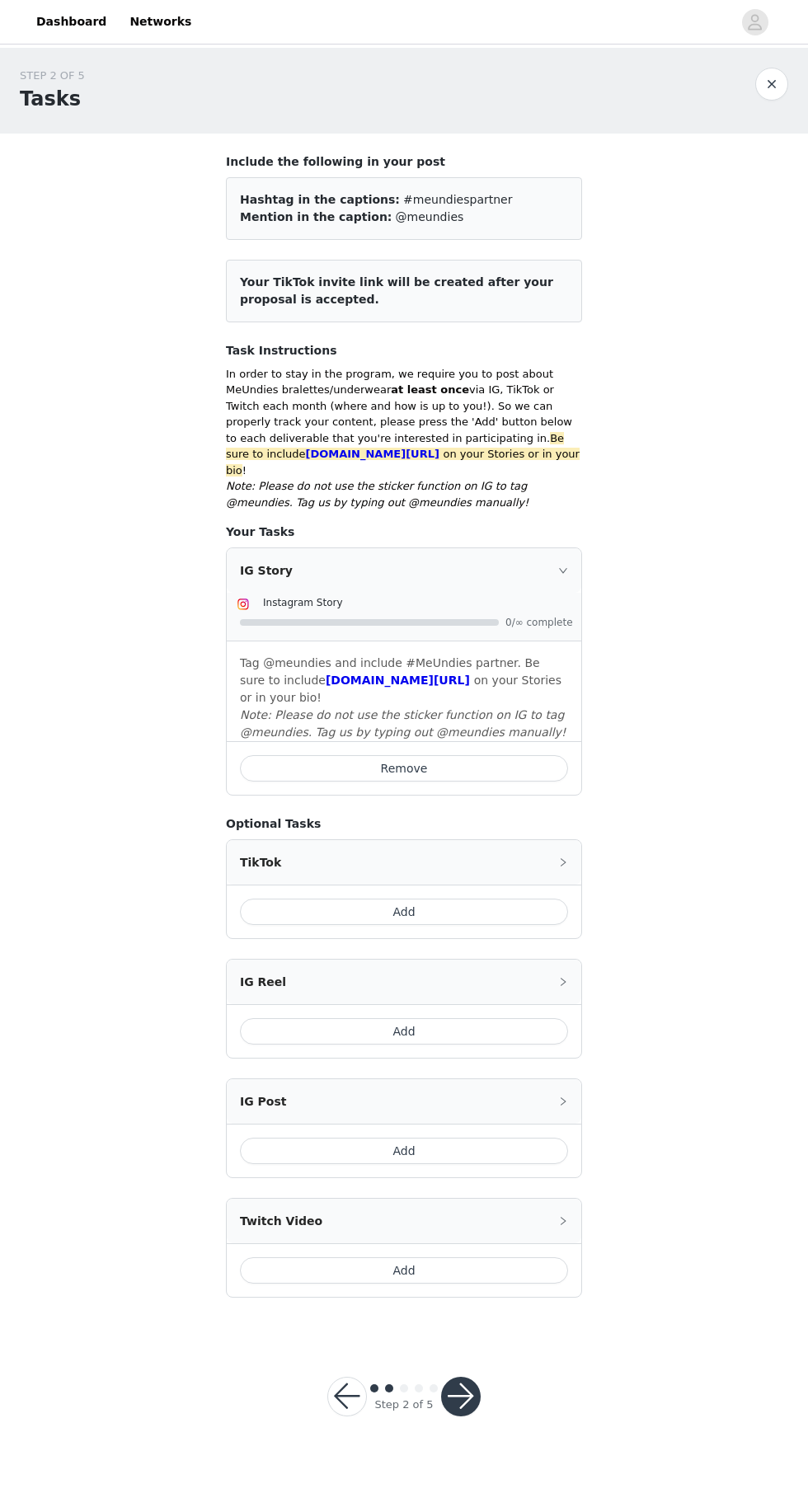
click at [467, 1380] on button "button" at bounding box center [461, 1396] width 40 height 40
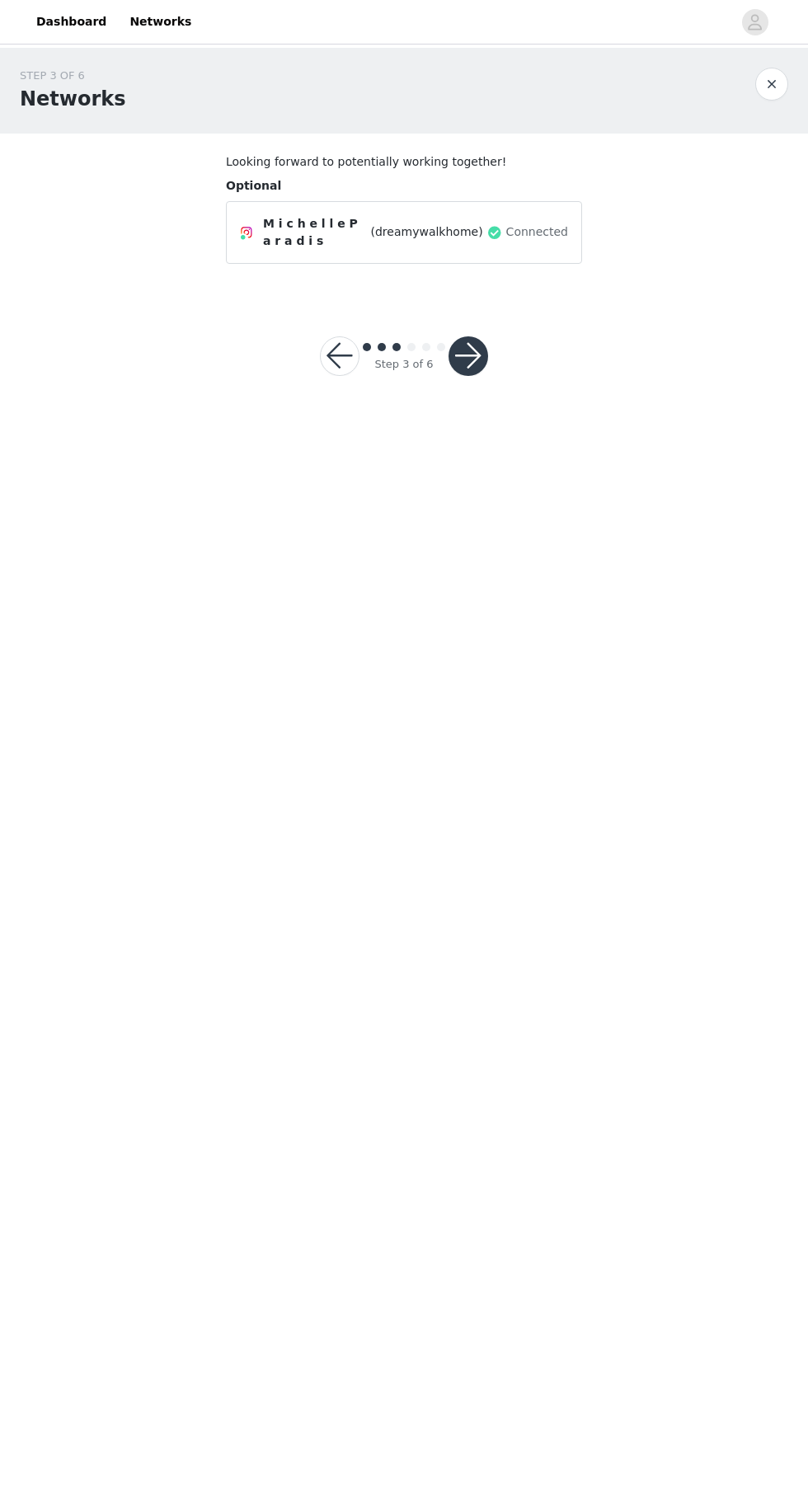
click at [480, 338] on button "button" at bounding box center [468, 356] width 40 height 40
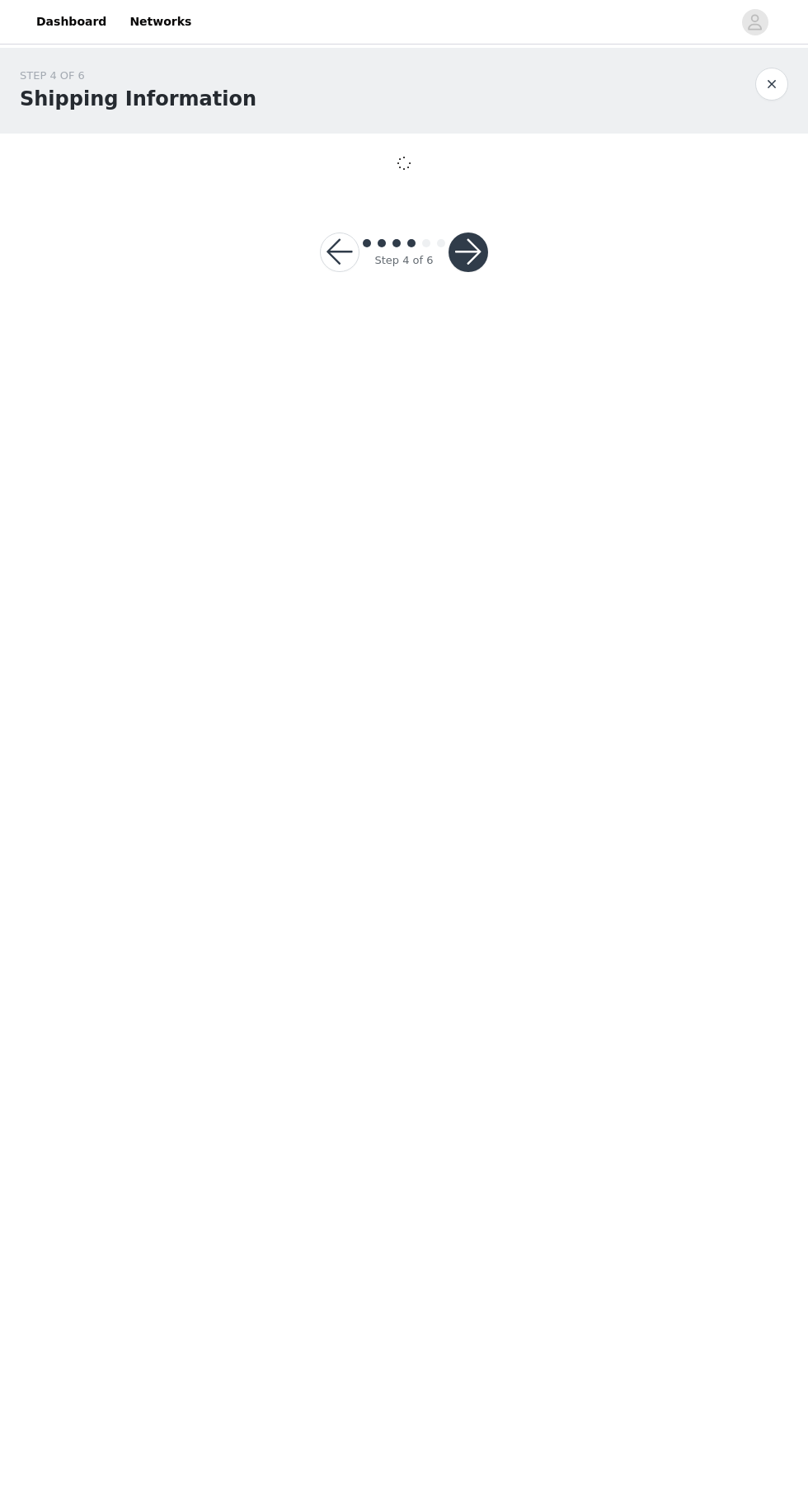
click at [475, 247] on button "button" at bounding box center [468, 252] width 40 height 40
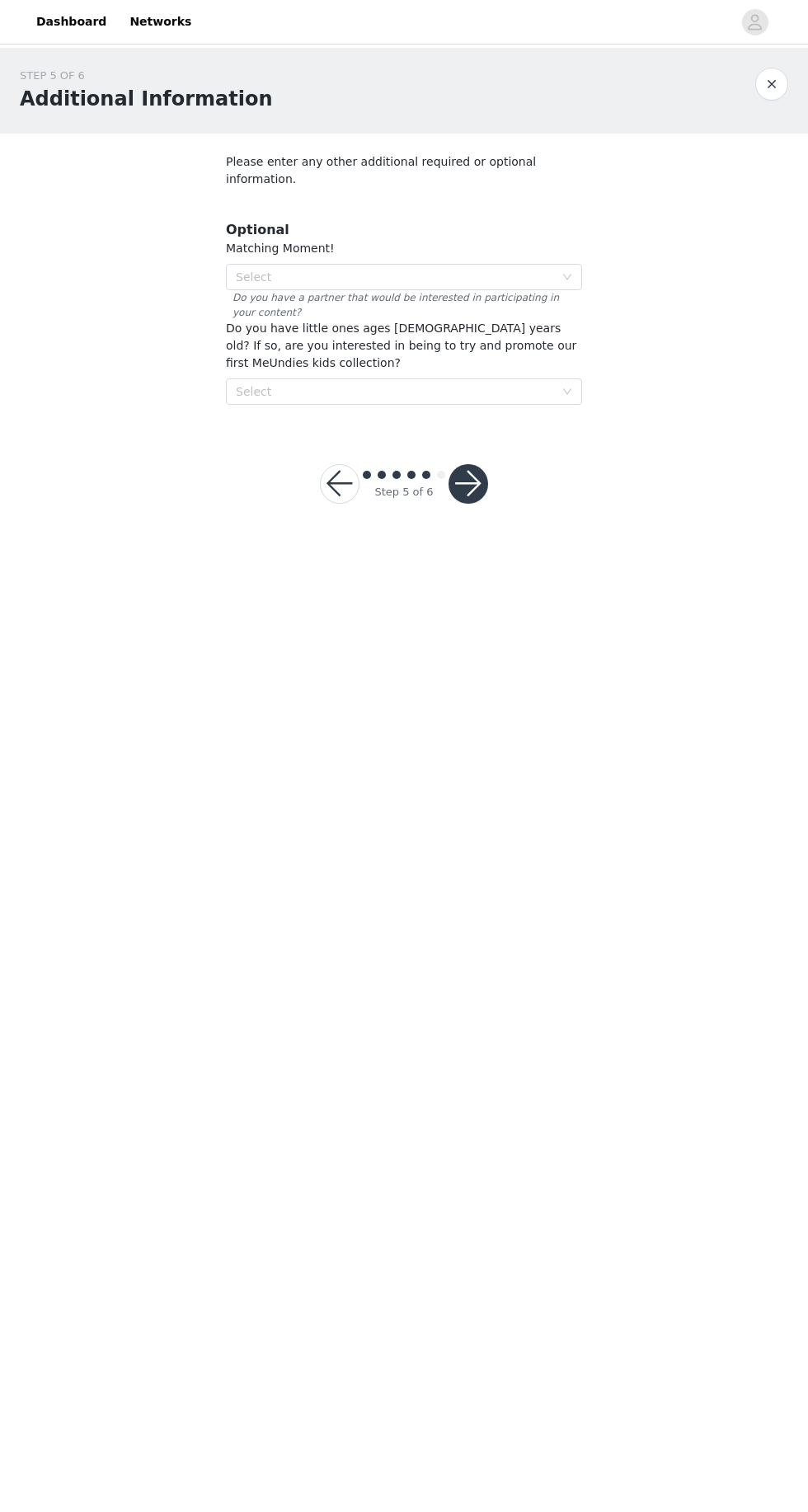
click at [484, 464] on button "button" at bounding box center [468, 484] width 40 height 40
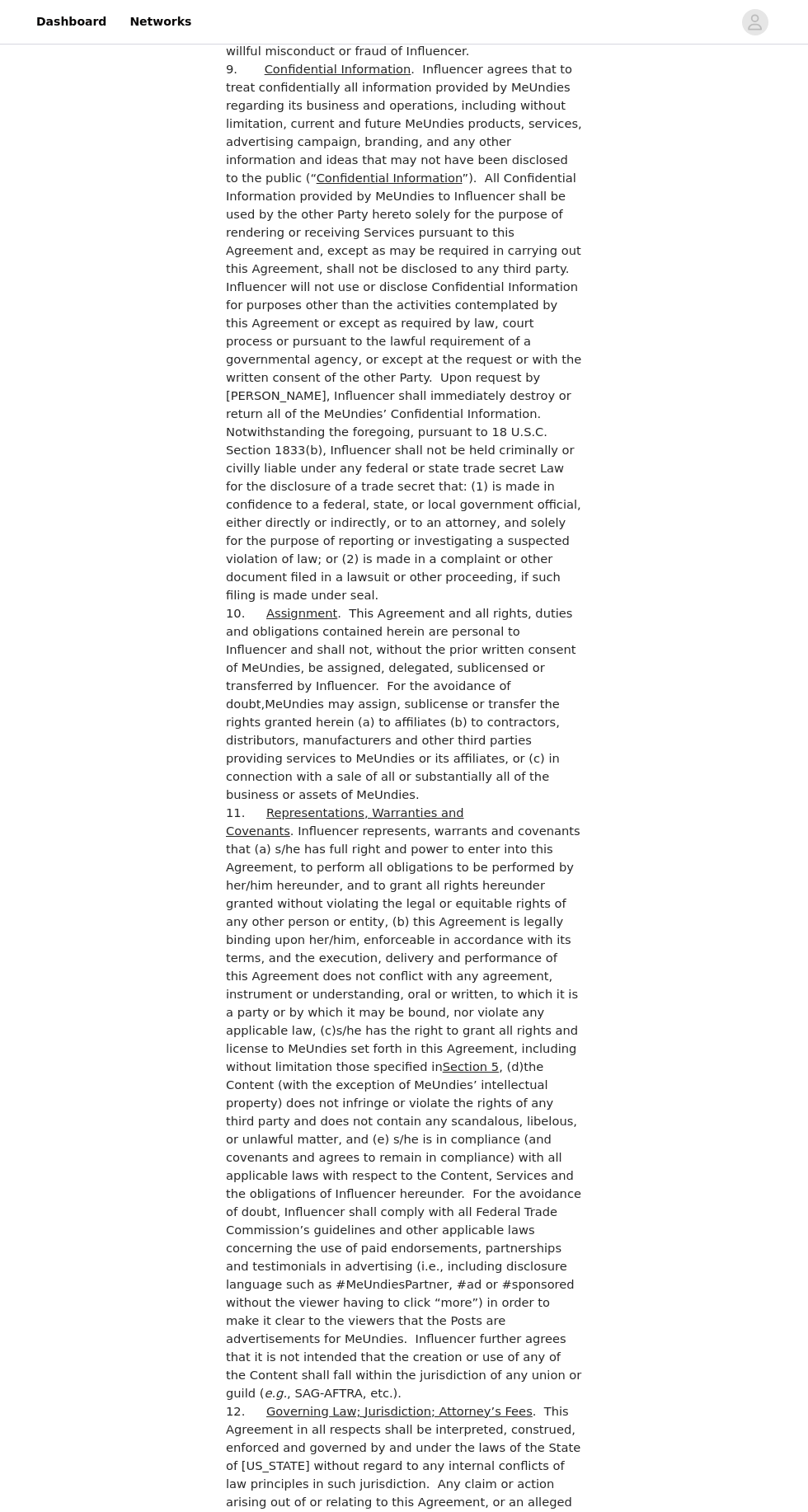
scroll to position [3530, 0]
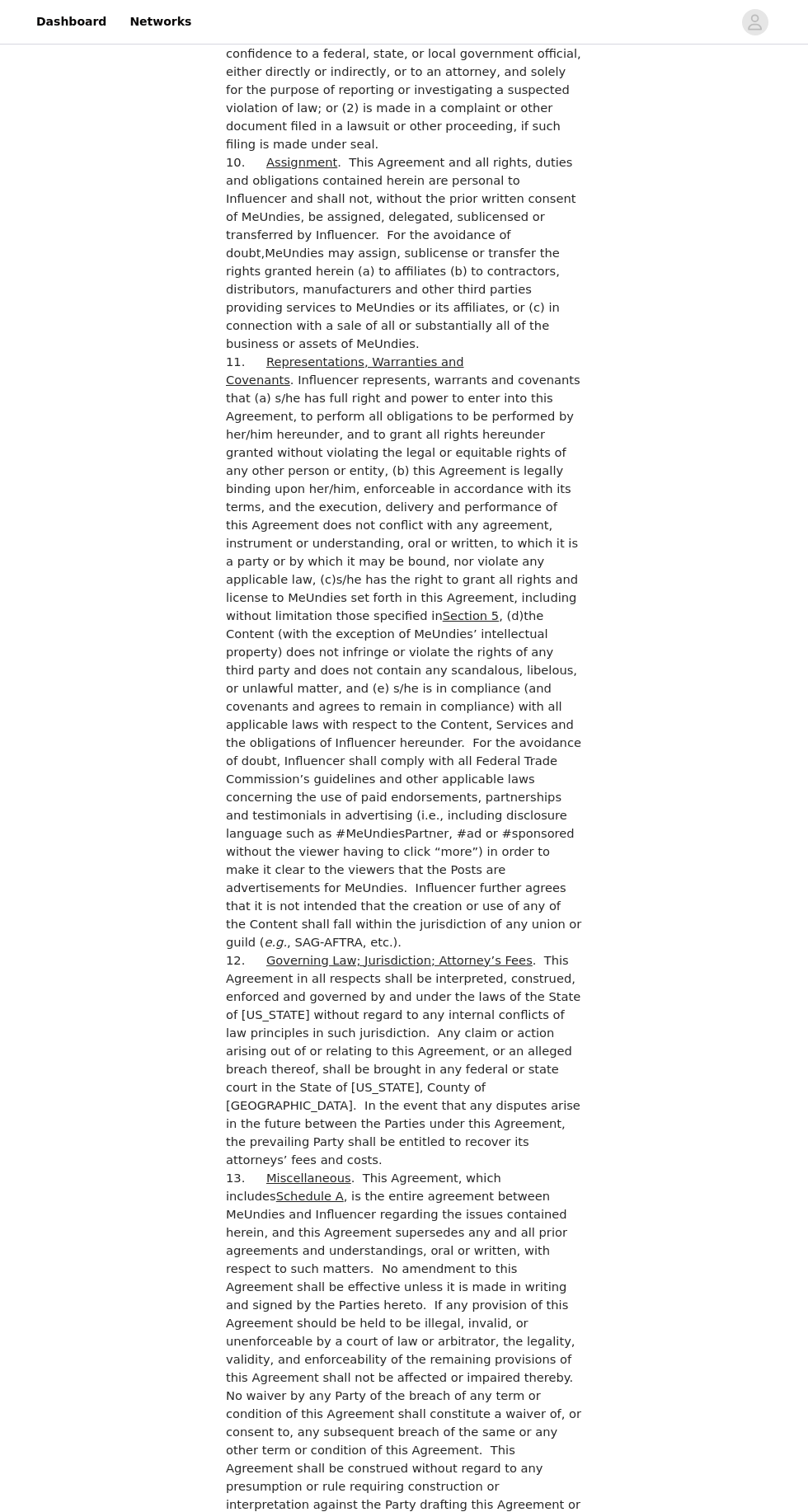
checkbox input "true"
